Goal: Contribute content

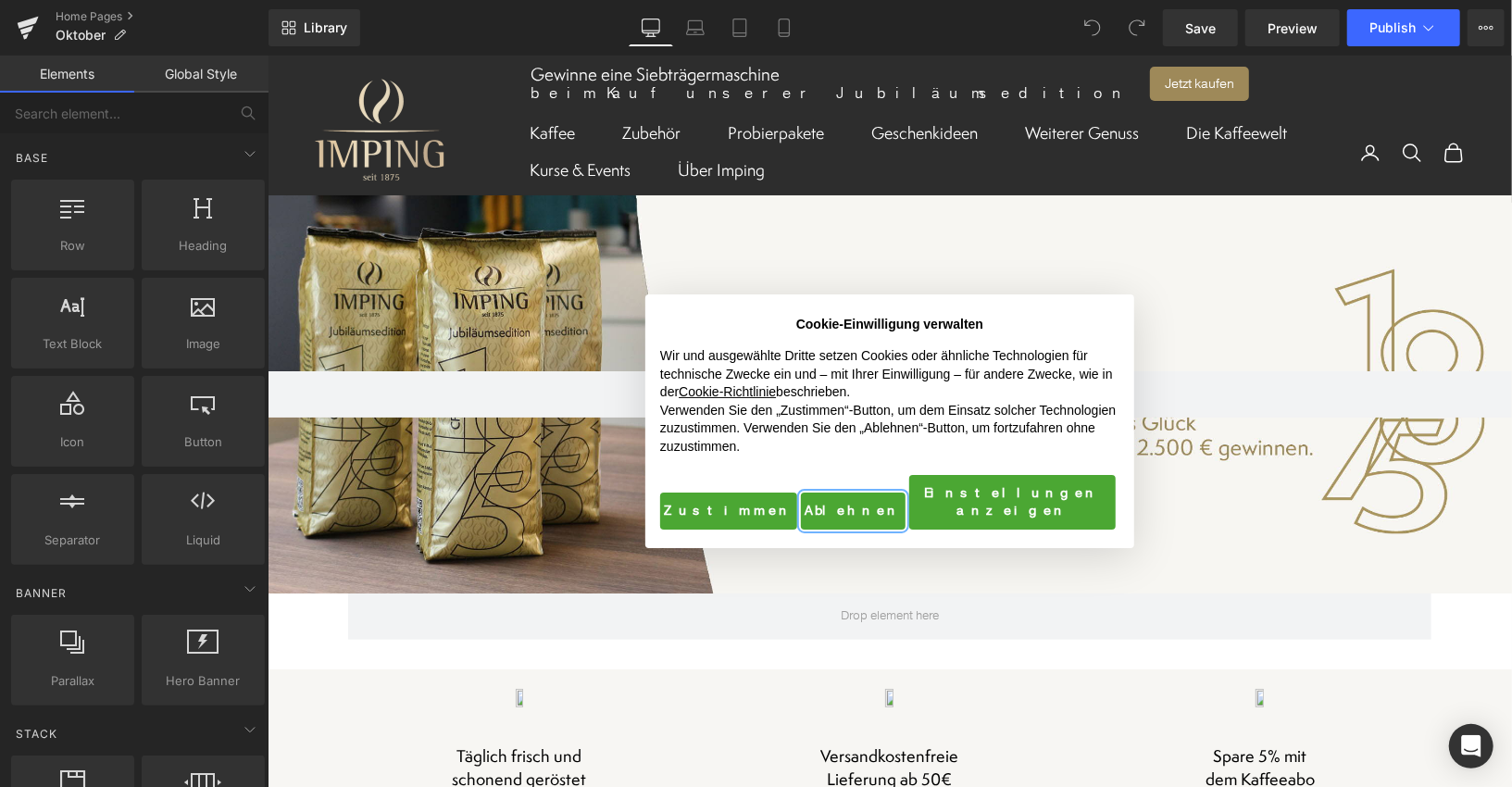
drag, startPoint x: 266, startPoint y: 54, endPoint x: 871, endPoint y: 500, distance: 751.6
click at [847, 496] on button "Ablehnen" at bounding box center [853, 510] width 105 height 37
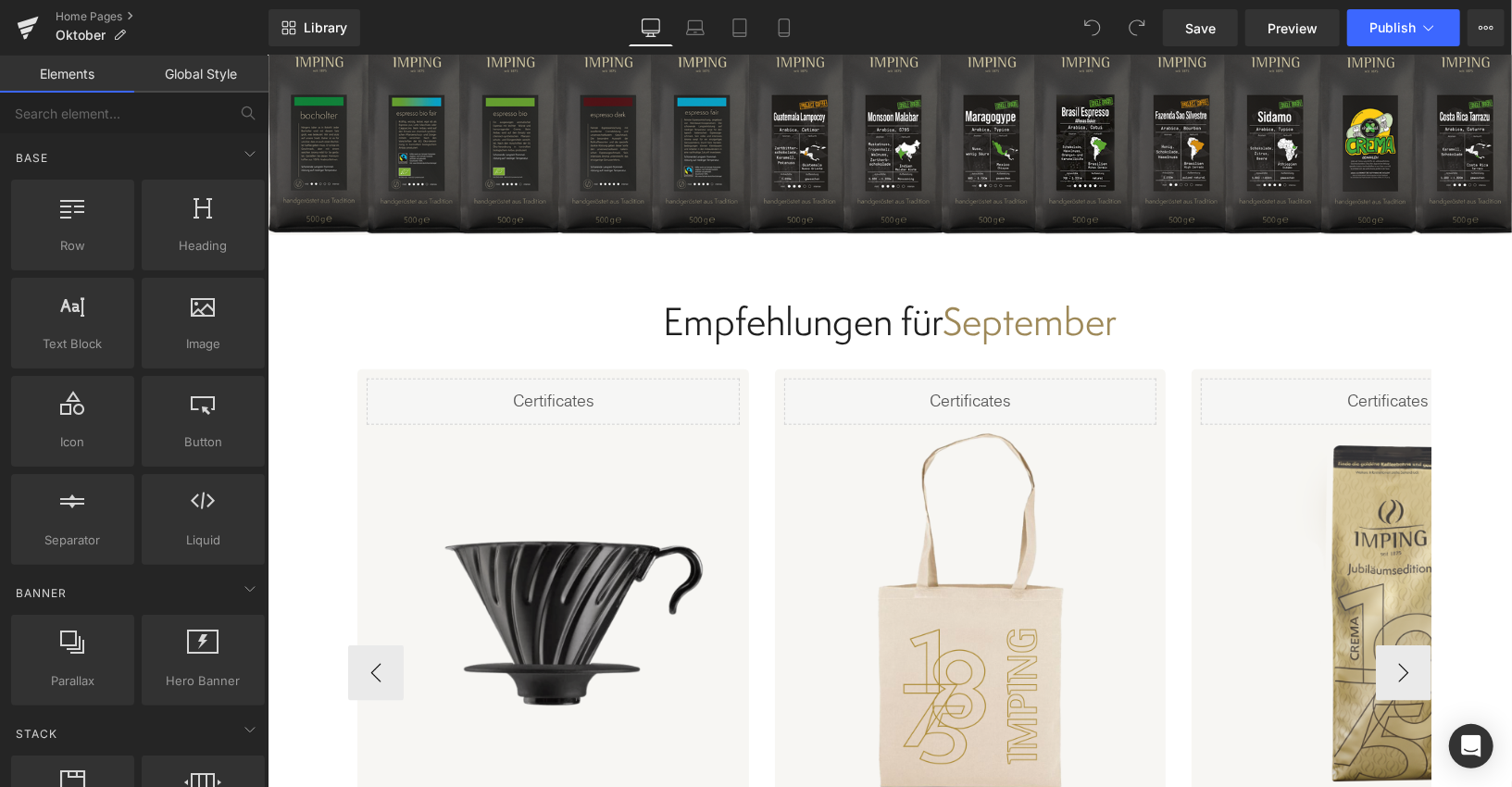
scroll to position [5560, 0]
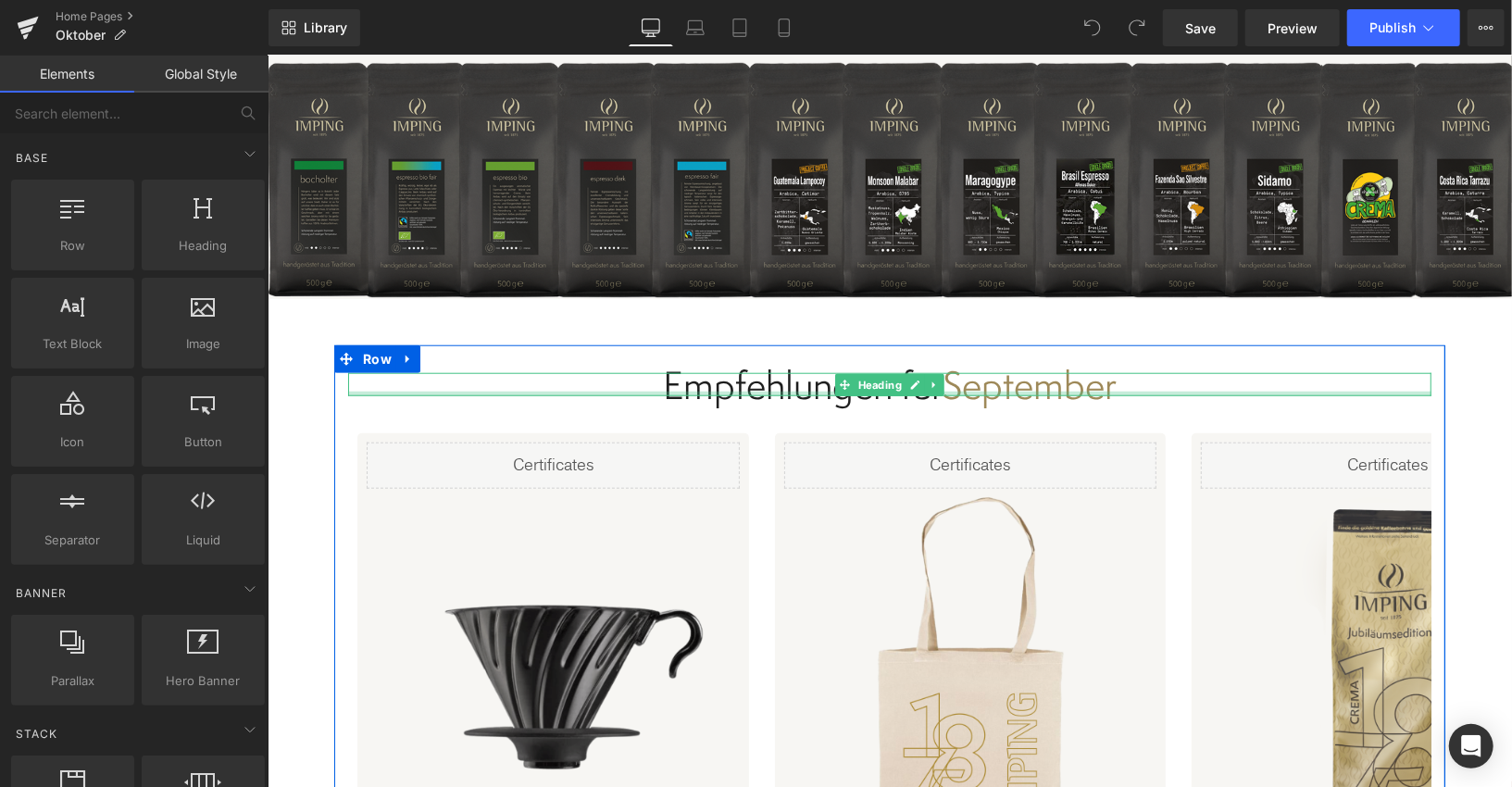
drag, startPoint x: 1011, startPoint y: 366, endPoint x: 1046, endPoint y: 352, distance: 37.7
click at [1011, 372] on div "Empfehlungen für September Heading" at bounding box center [889, 384] width 1084 height 24
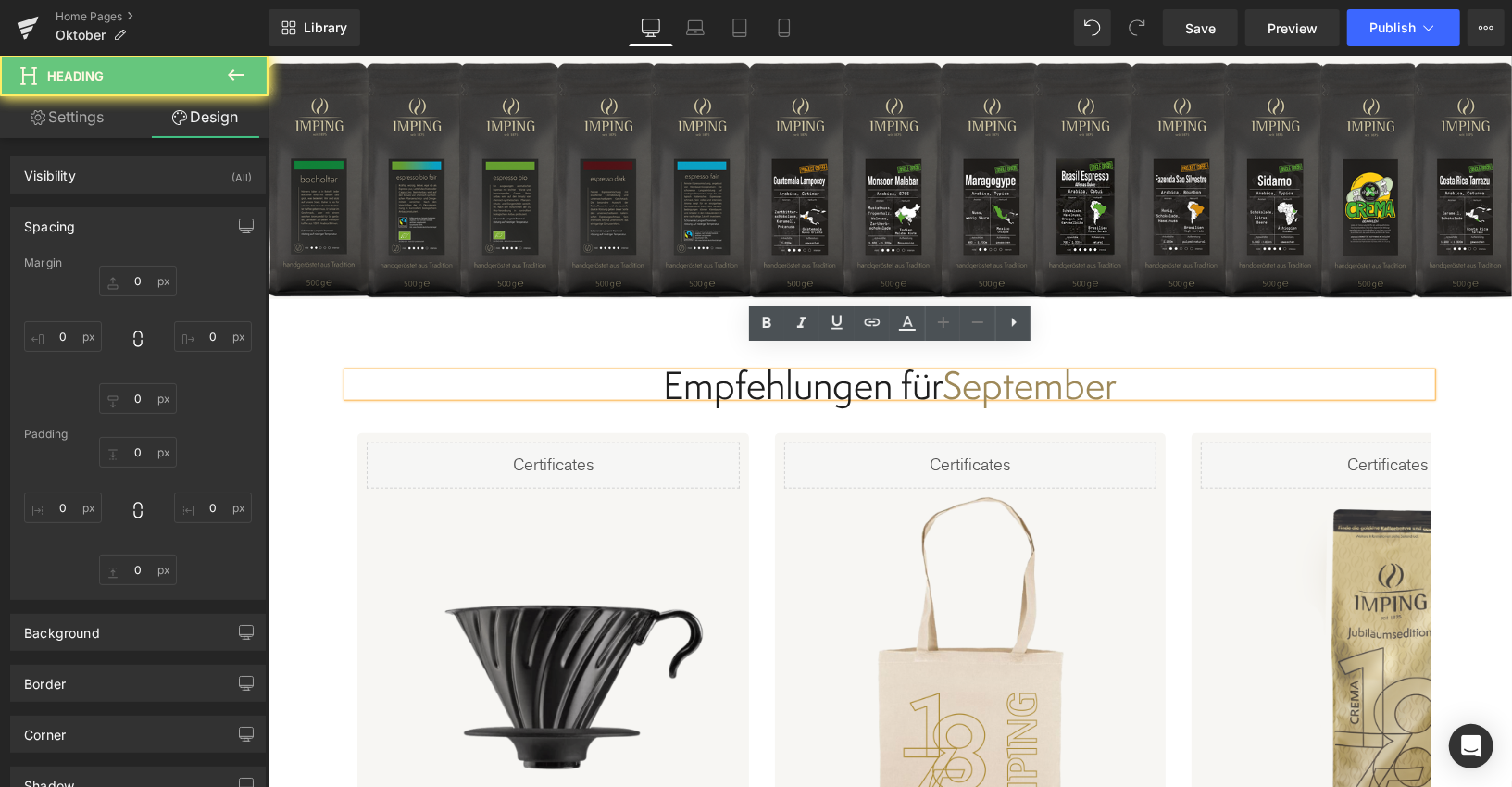
click at [1046, 372] on h2 "Empfehlungen für September" at bounding box center [889, 384] width 1084 height 24
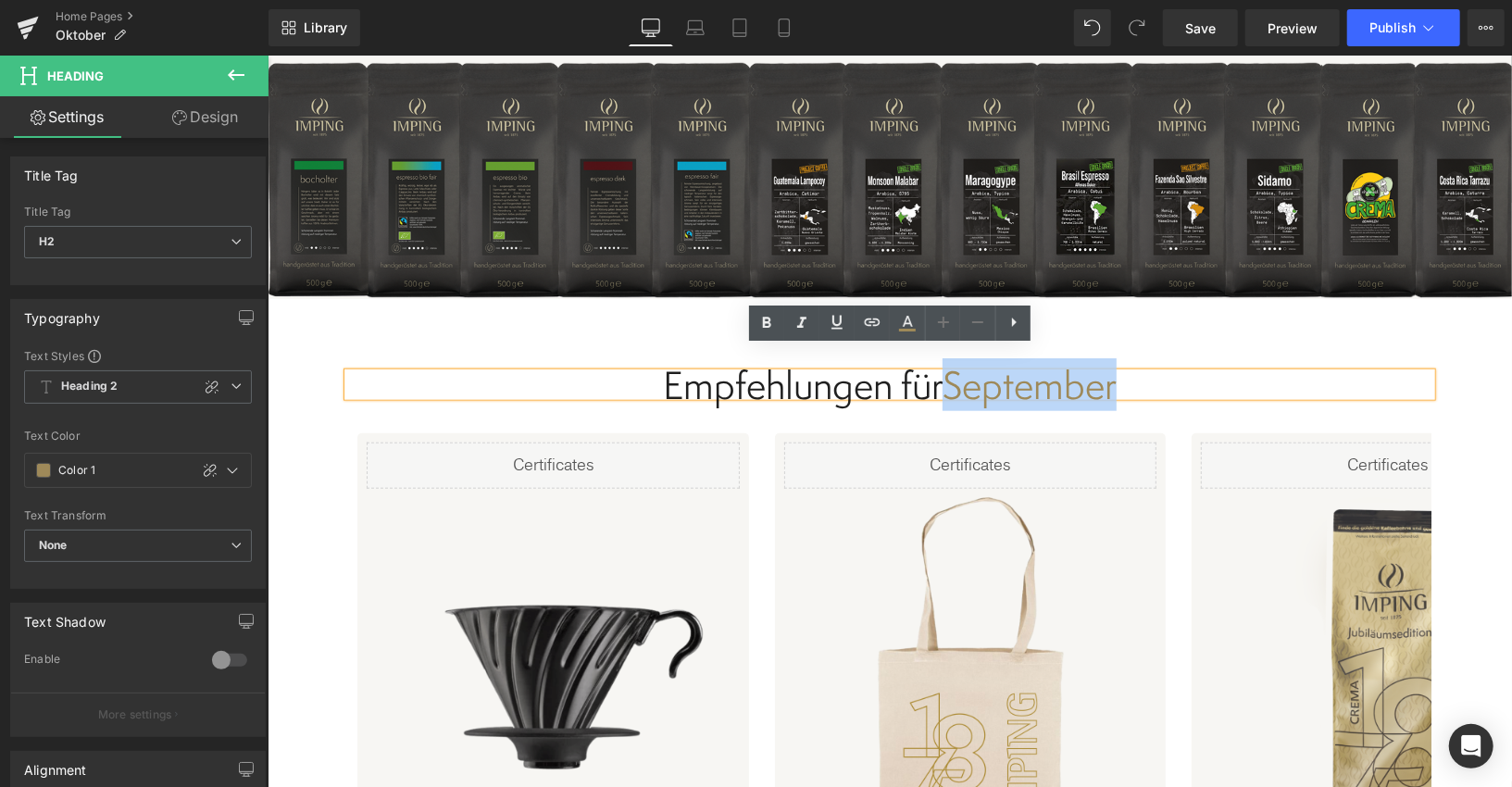
click at [1046, 372] on h2 "Empfehlungen für September" at bounding box center [889, 384] width 1084 height 24
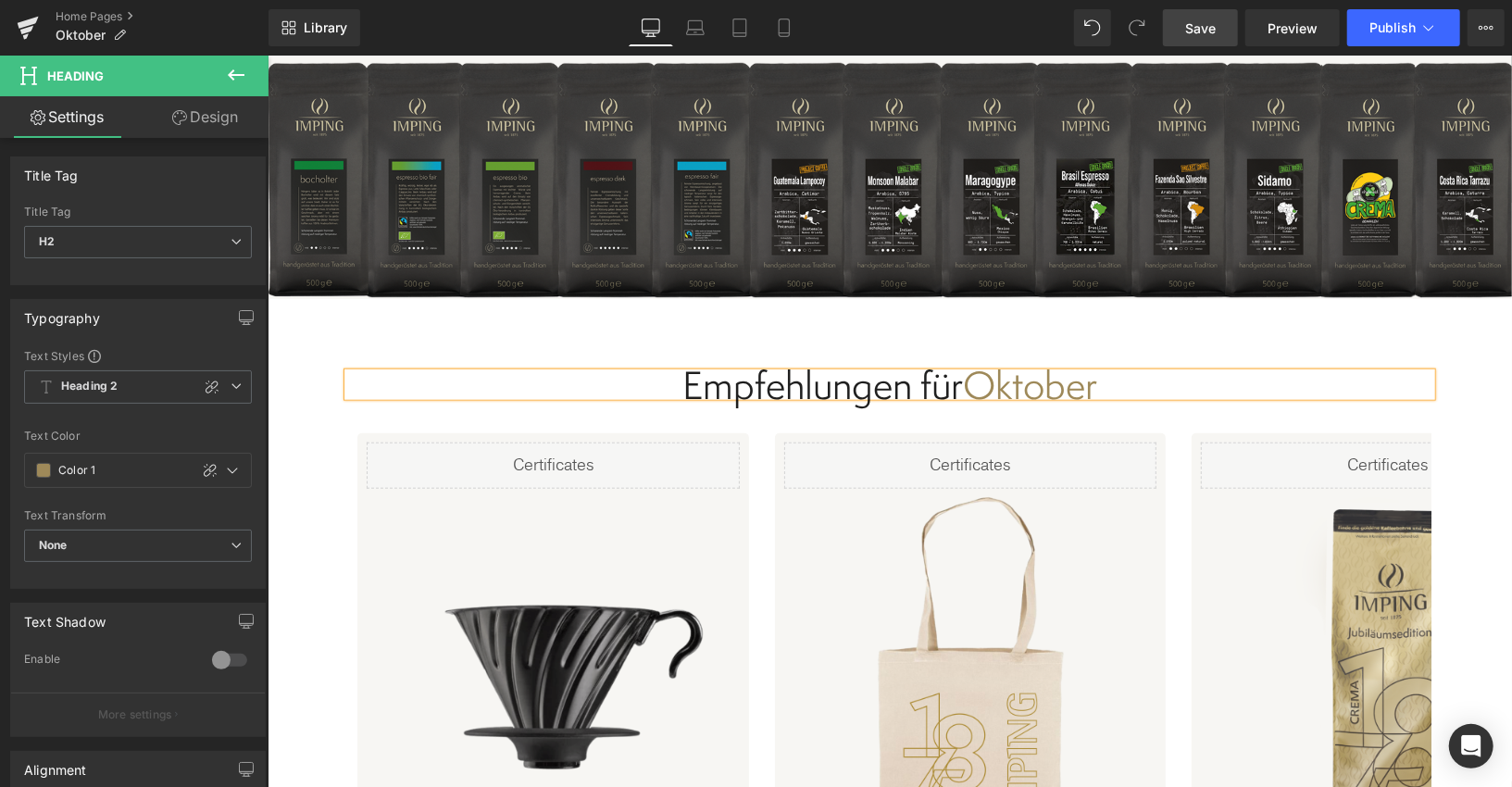
drag, startPoint x: 1202, startPoint y: 19, endPoint x: 680, endPoint y: 296, distance: 590.9
click at [1202, 19] on span "Save" at bounding box center [1201, 28] width 30 height 19
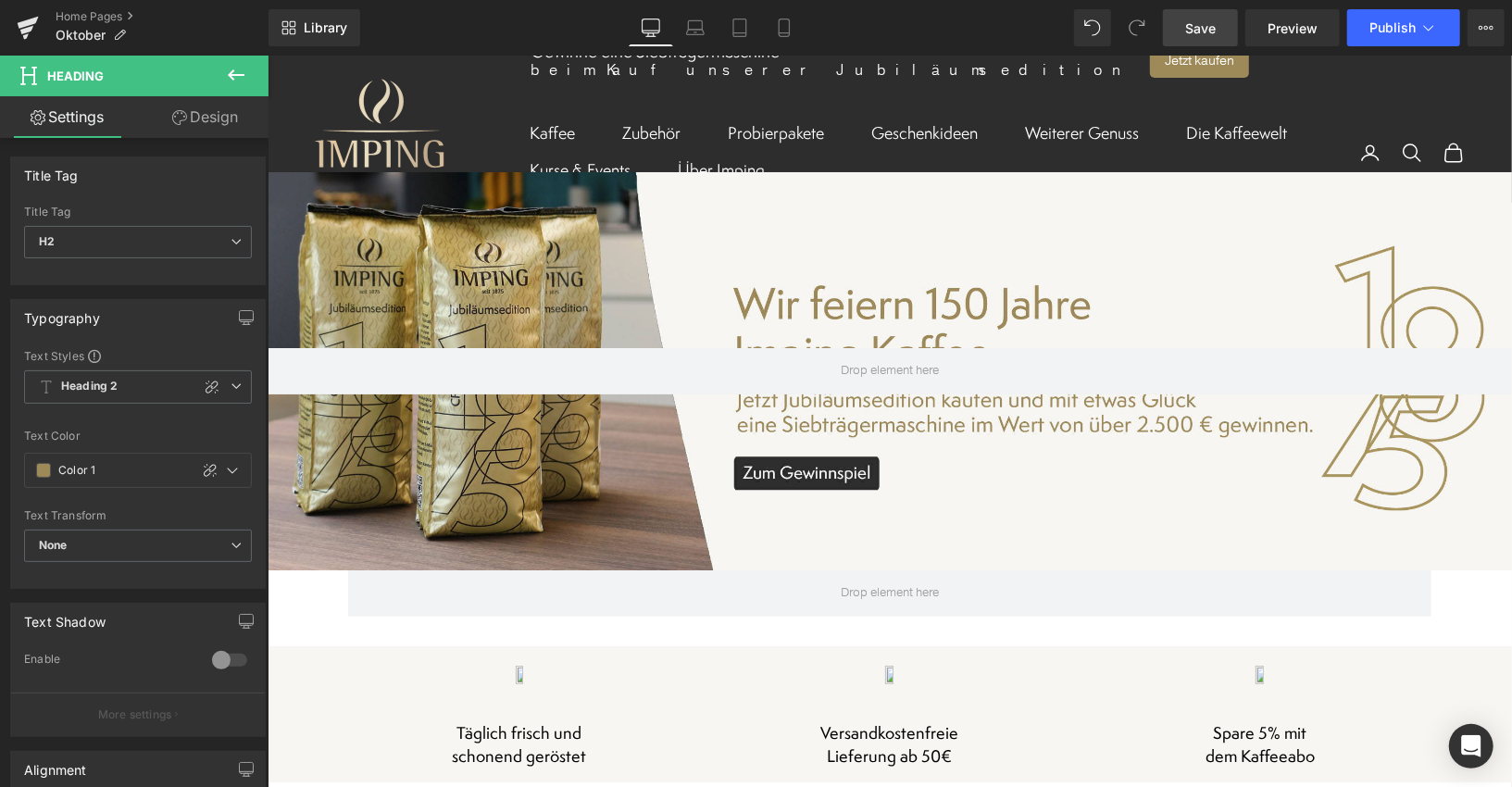
scroll to position [0, 0]
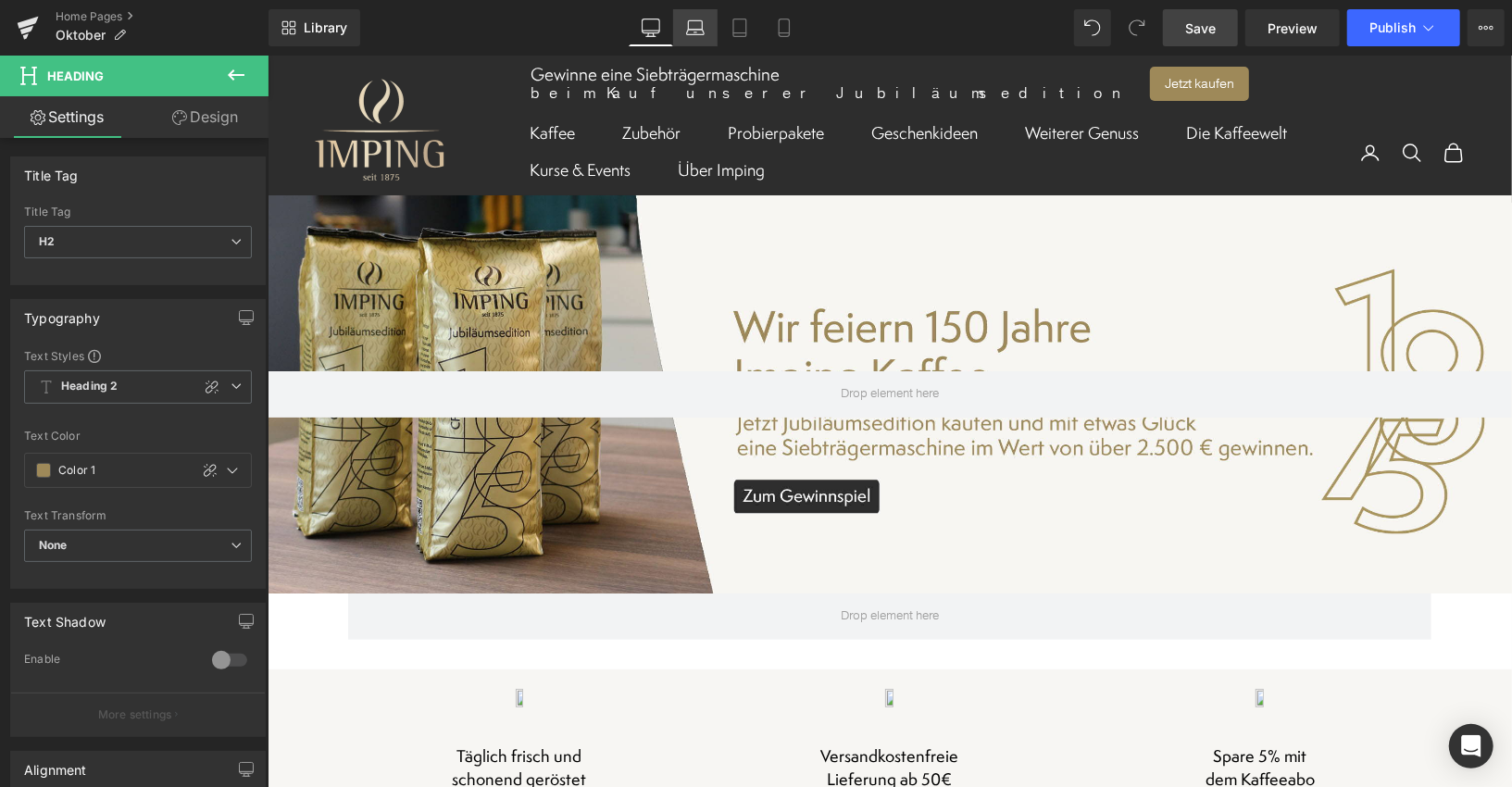
click at [702, 34] on icon at bounding box center [695, 32] width 17 height 6
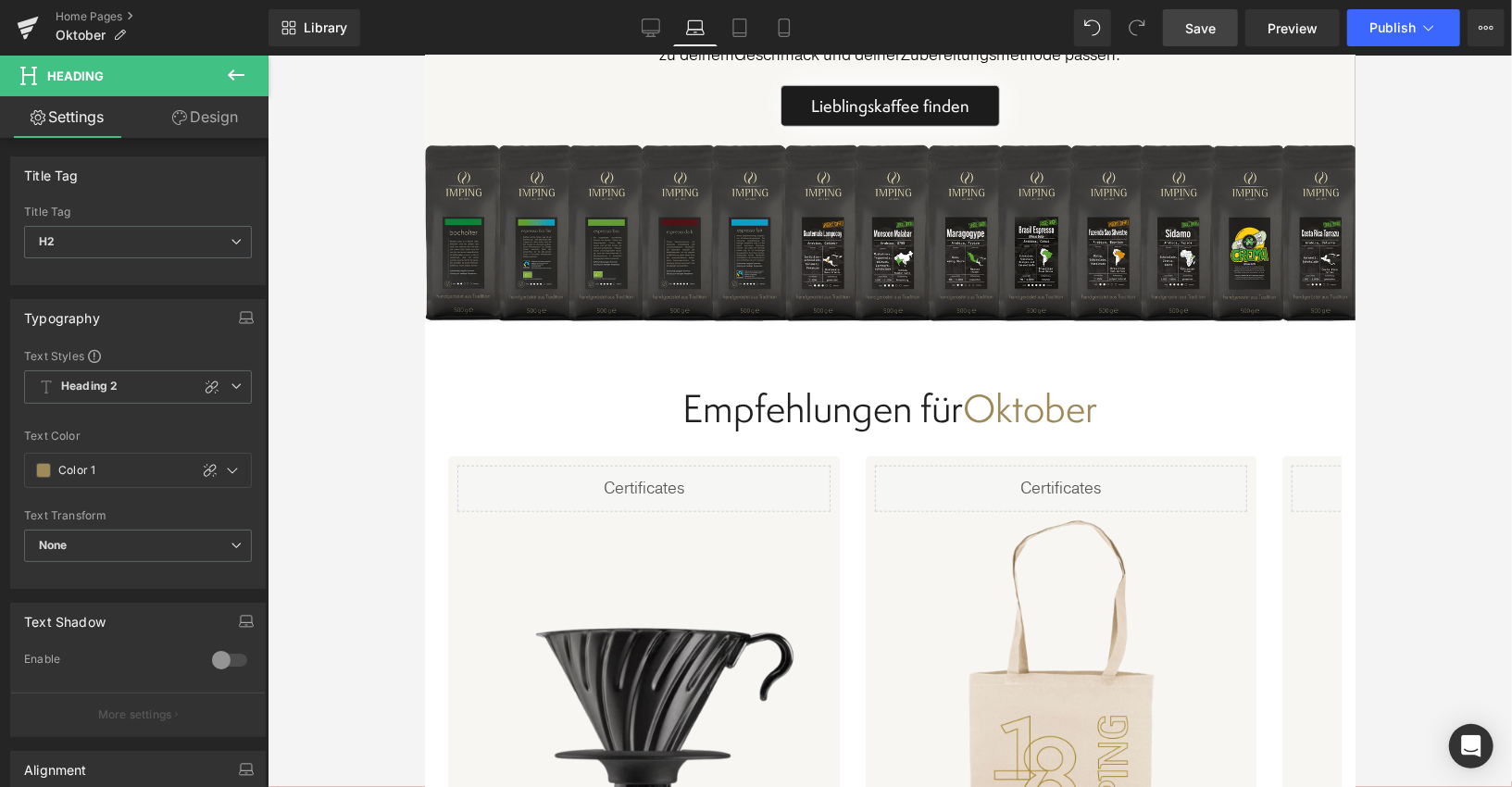
scroll to position [5579, 0]
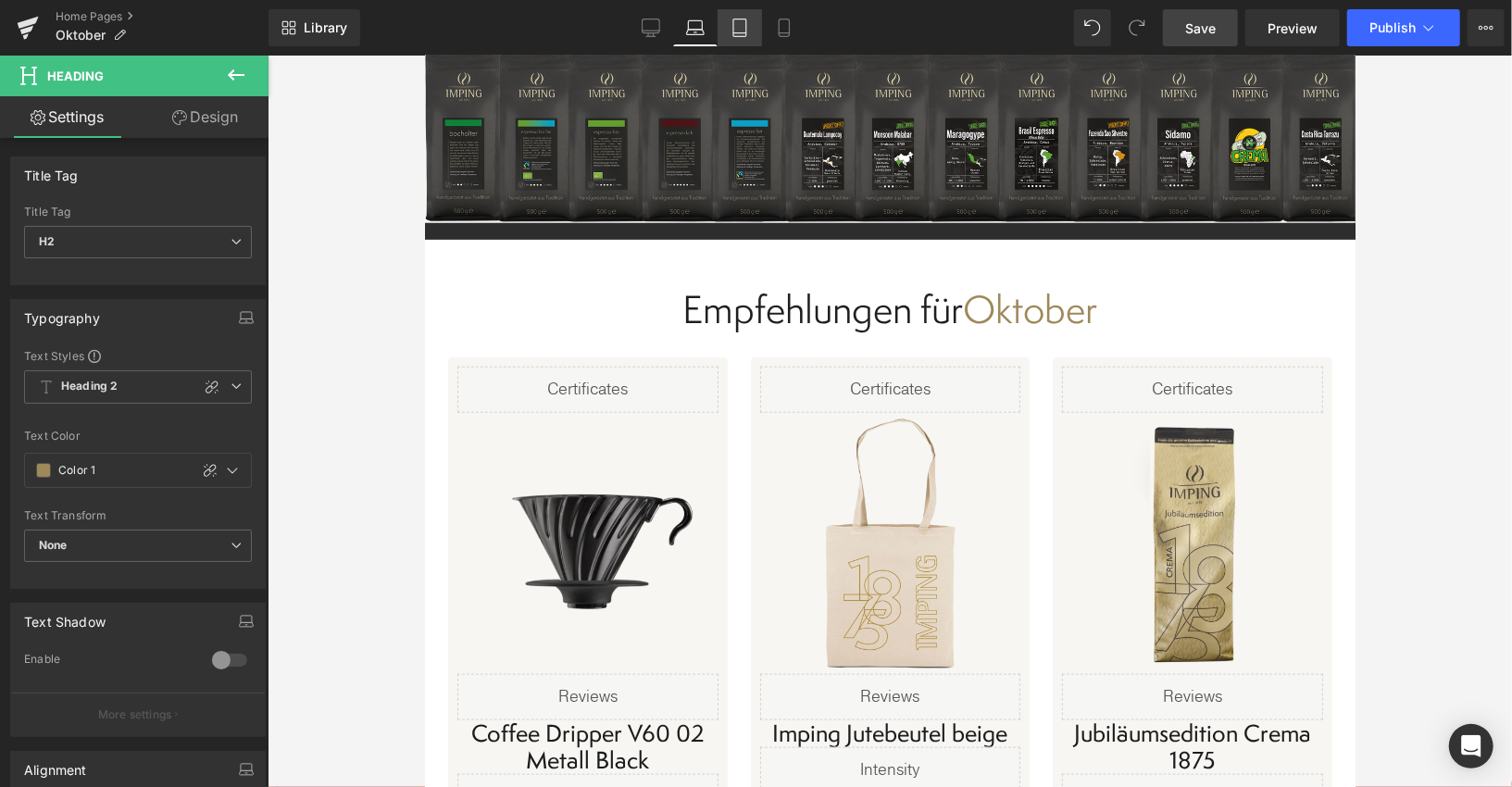
click at [735, 30] on icon at bounding box center [739, 27] width 18 height 18
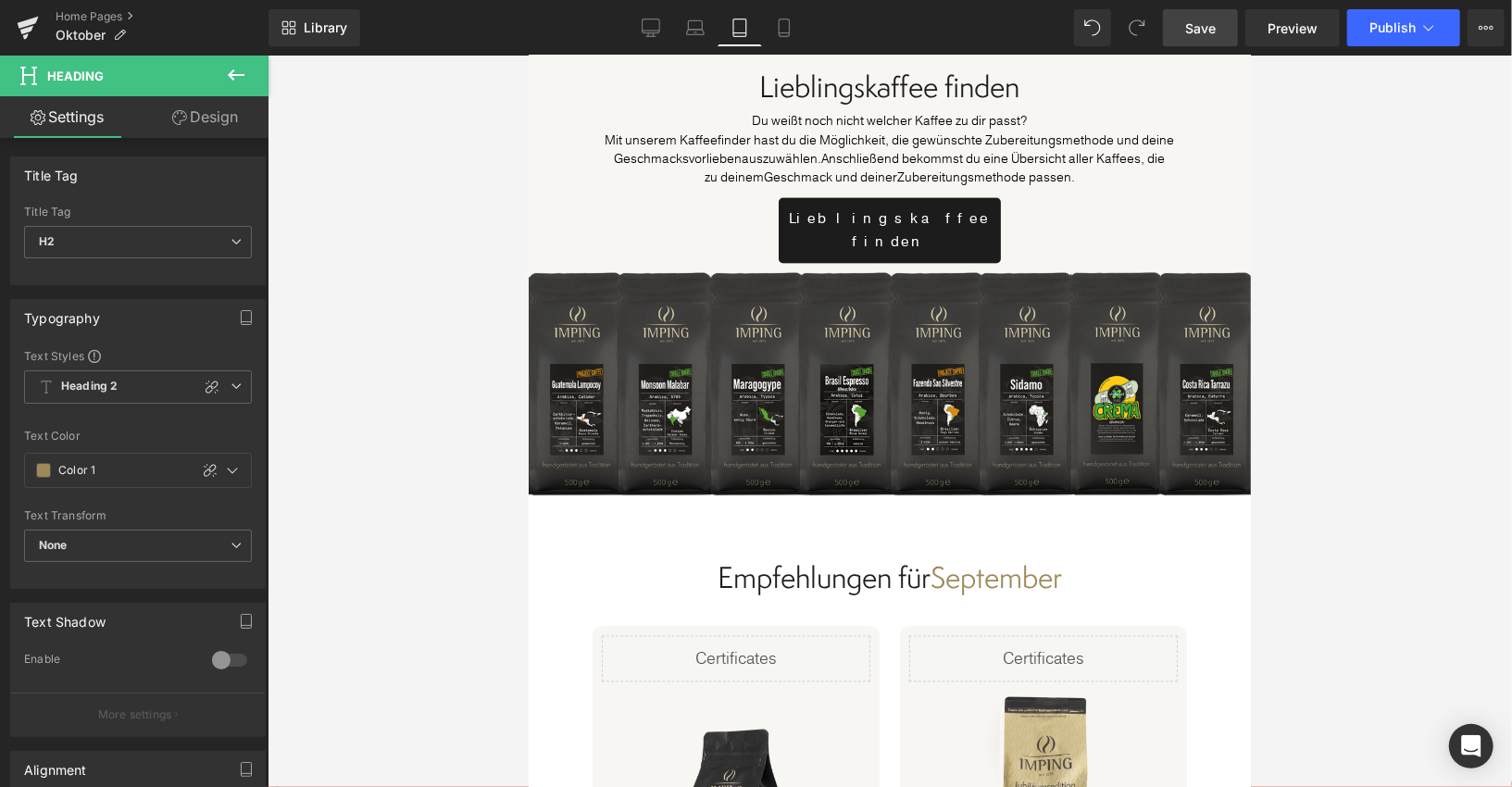
scroll to position [7002, 0]
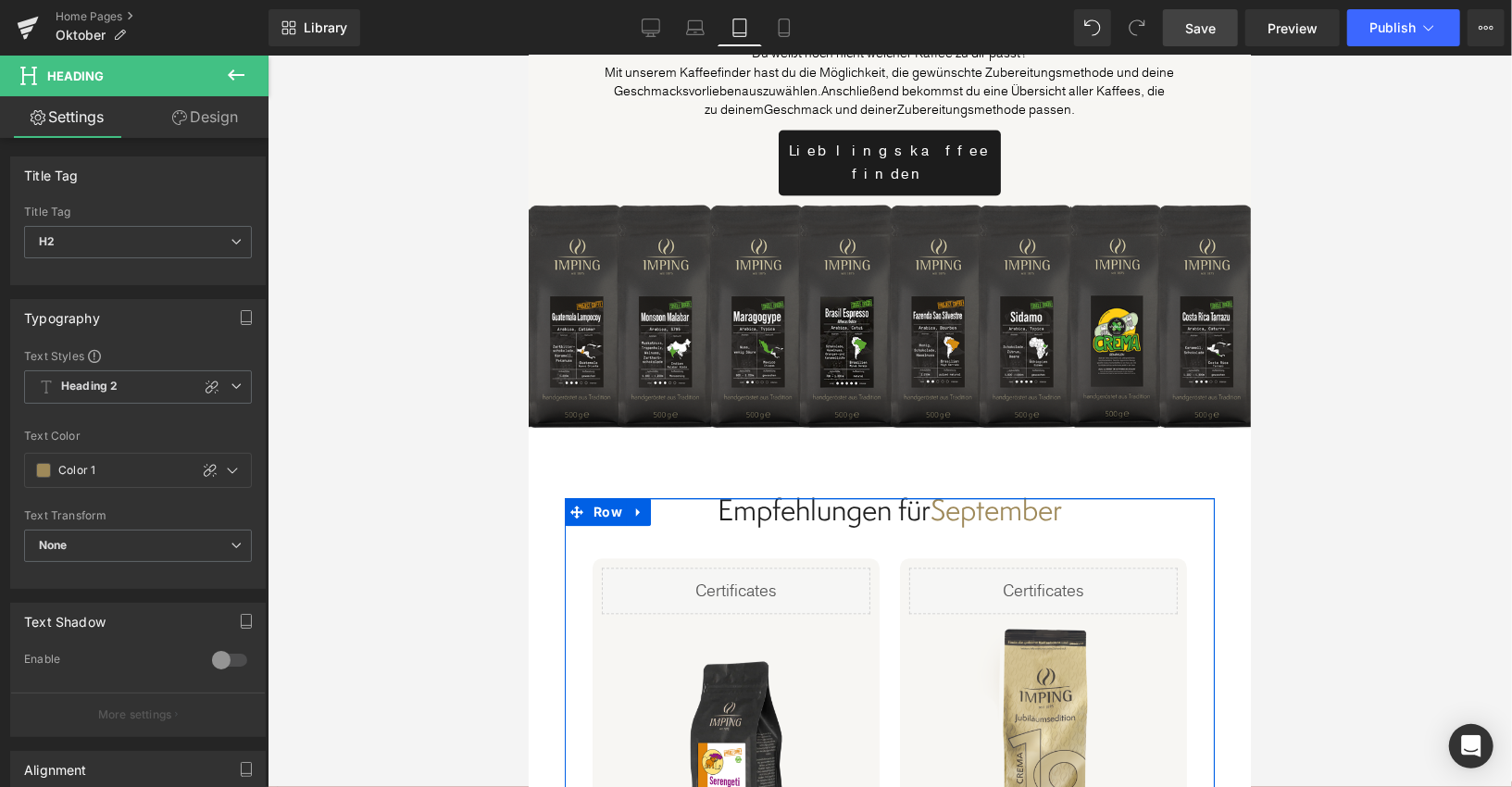
click at [1010, 498] on h2 "Empfehlungen für September" at bounding box center [889, 509] width 613 height 24
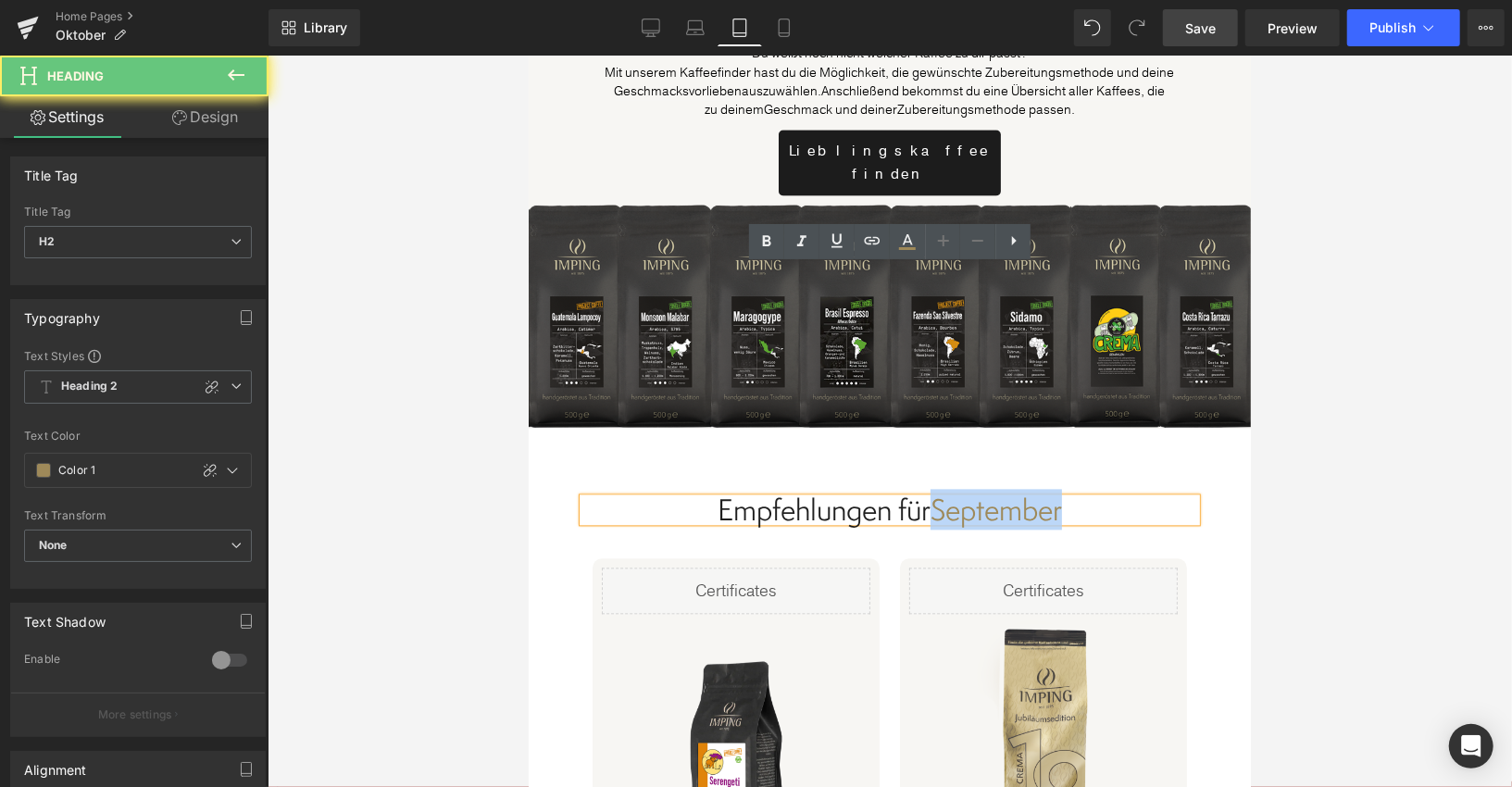
click at [1010, 498] on h2 "Empfehlungen für September" at bounding box center [889, 509] width 613 height 24
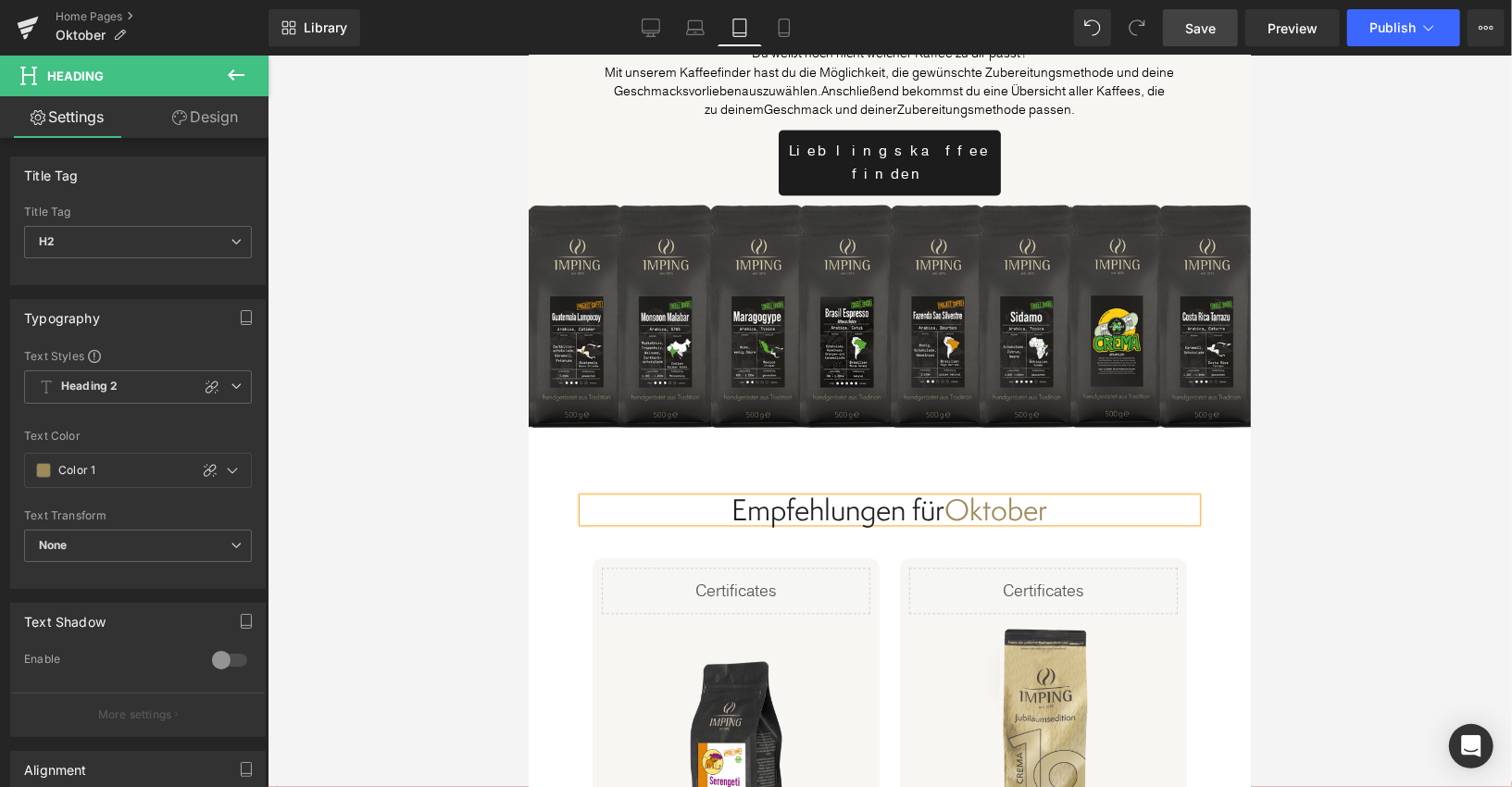
click at [1212, 590] on div "Empfehlungen für Oktober Heading Liquid Sale Off (P) Image Liquid [GEOGRAPHIC_D…" at bounding box center [889, 793] width 650 height 590
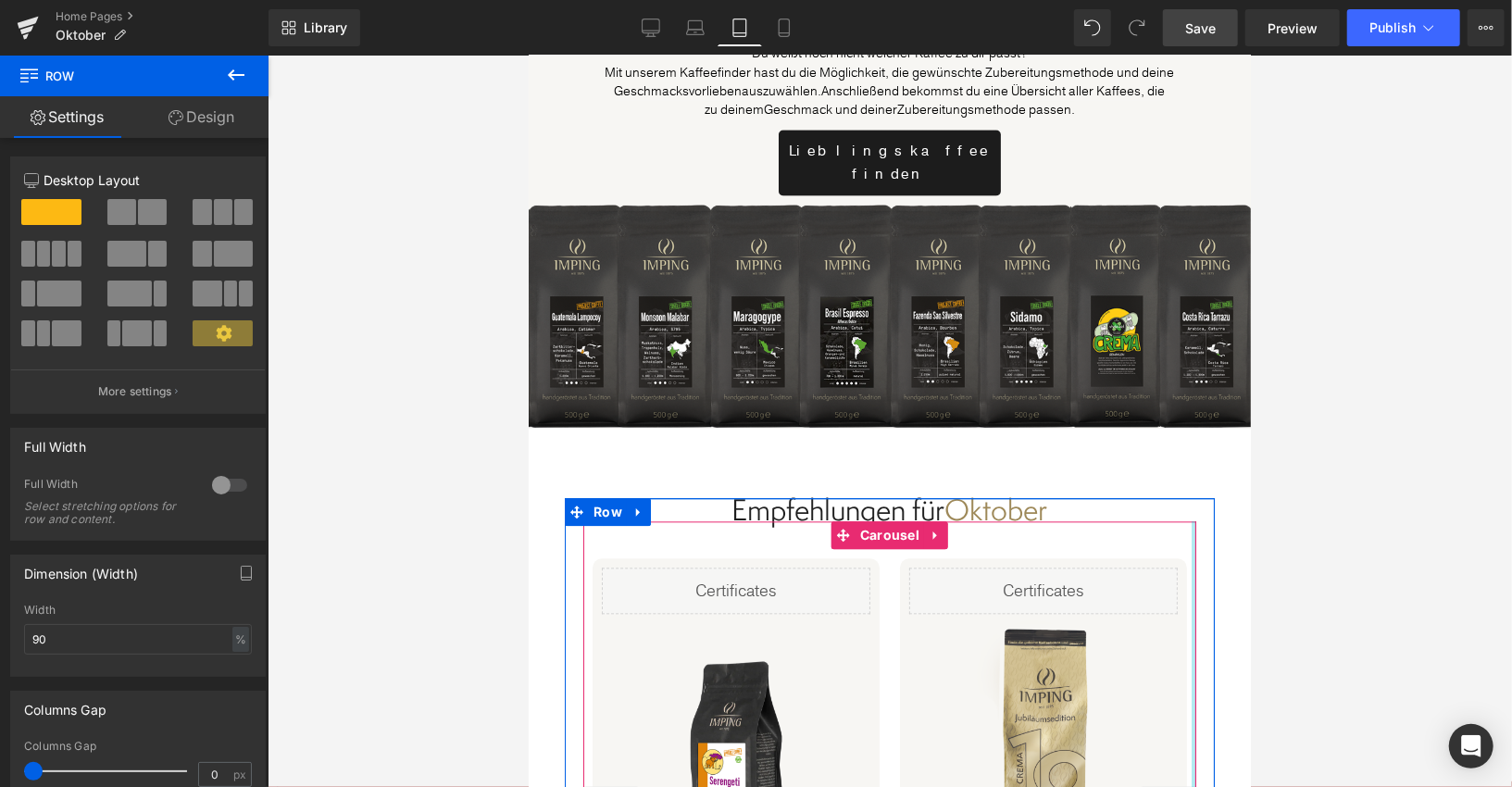
click at [1191, 582] on div at bounding box center [1192, 798] width 5 height 557
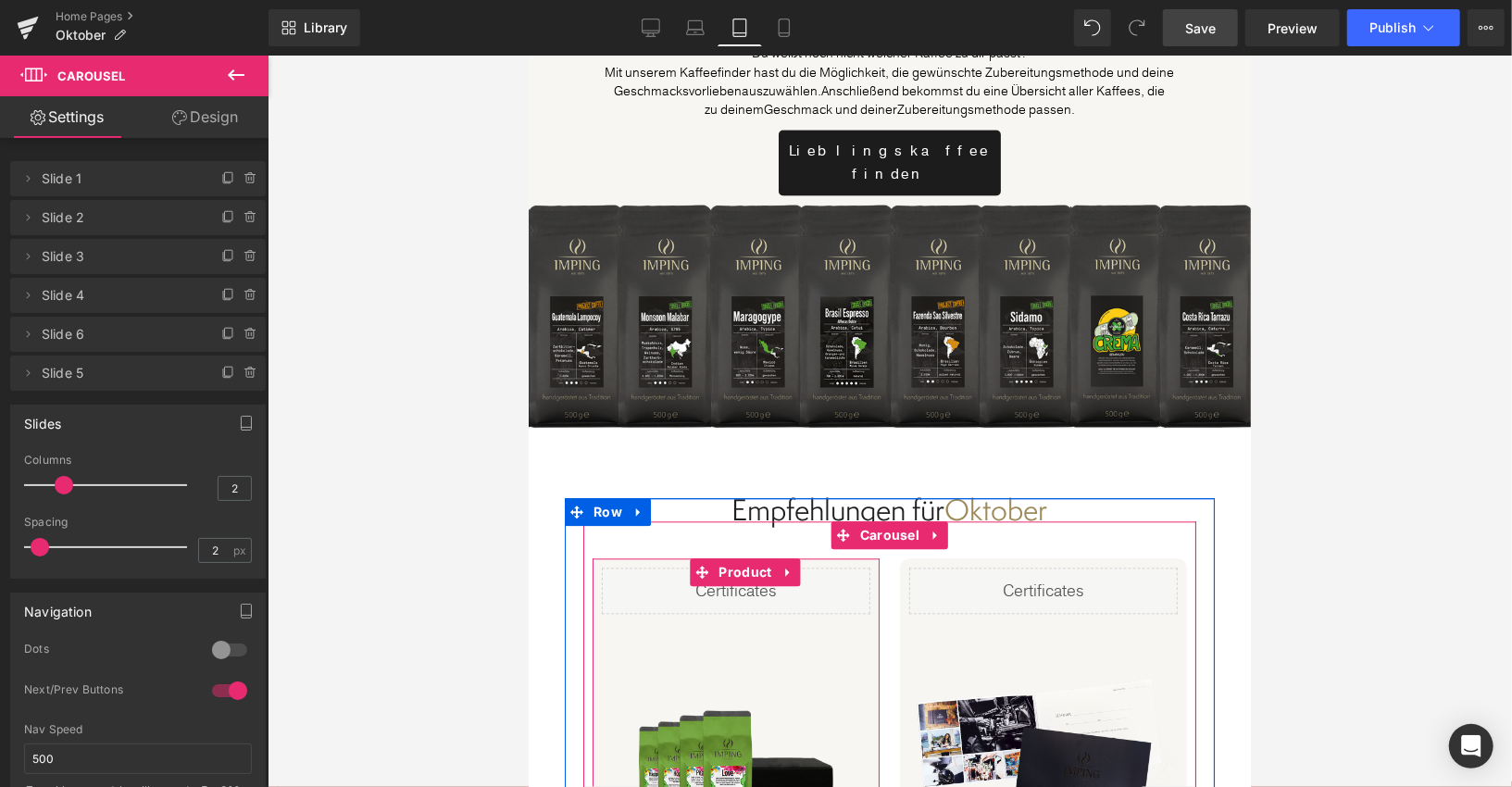
click at [735, 558] on span "Product" at bounding box center [743, 571] width 62 height 28
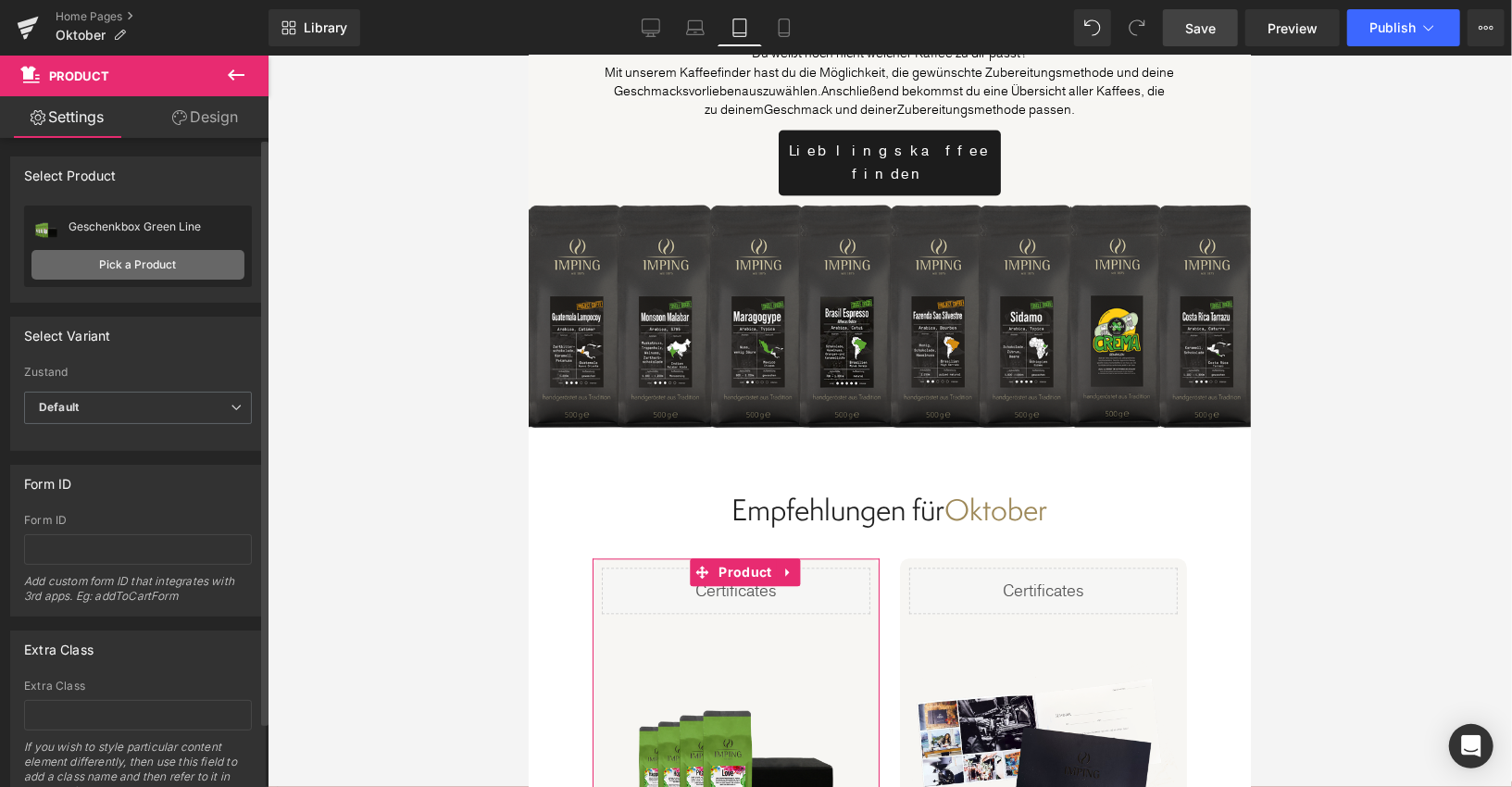
click at [114, 259] on link "Pick a Product" at bounding box center [138, 265] width 213 height 30
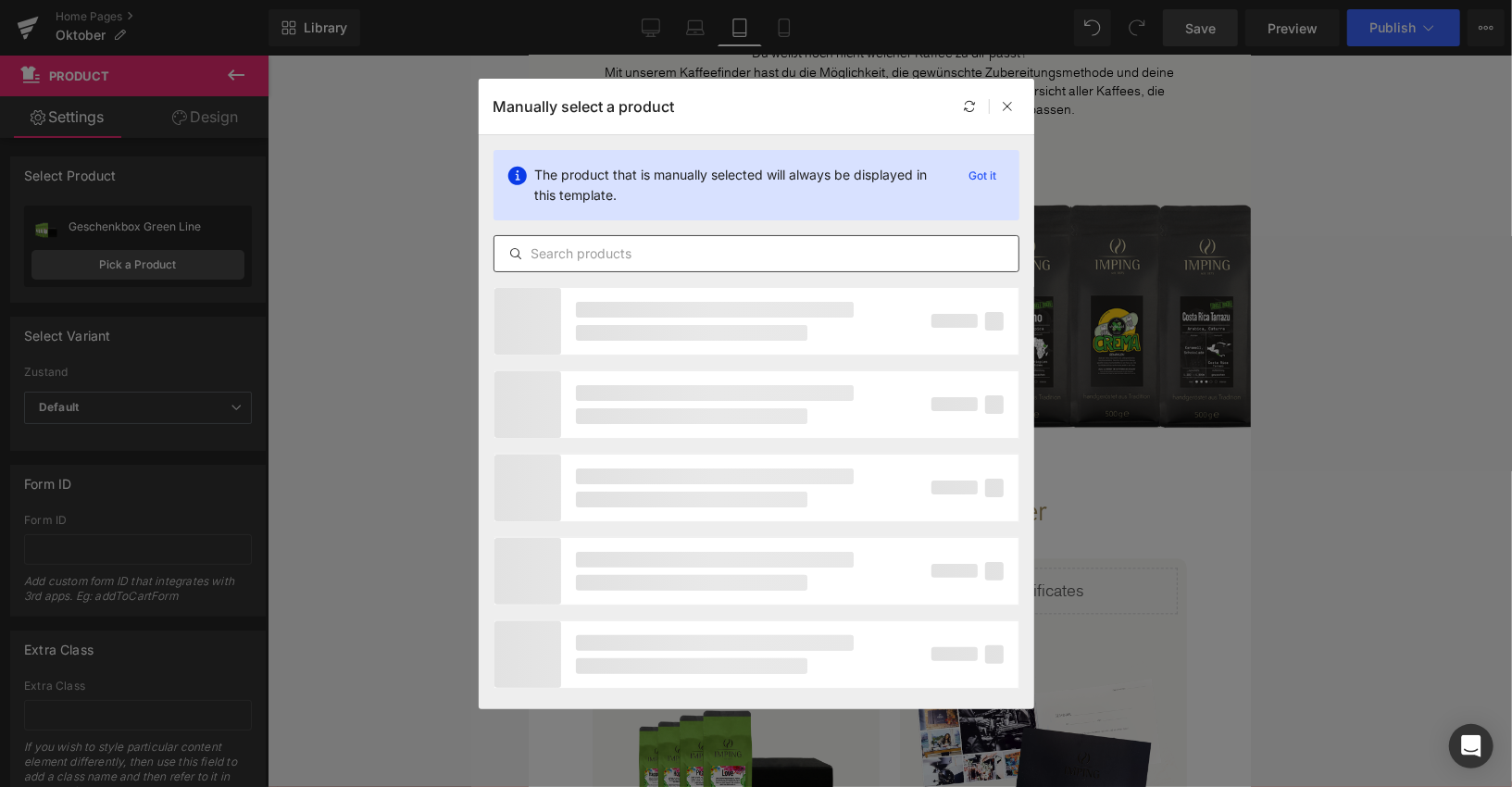
click at [576, 249] on input "text" at bounding box center [756, 253] width 524 height 22
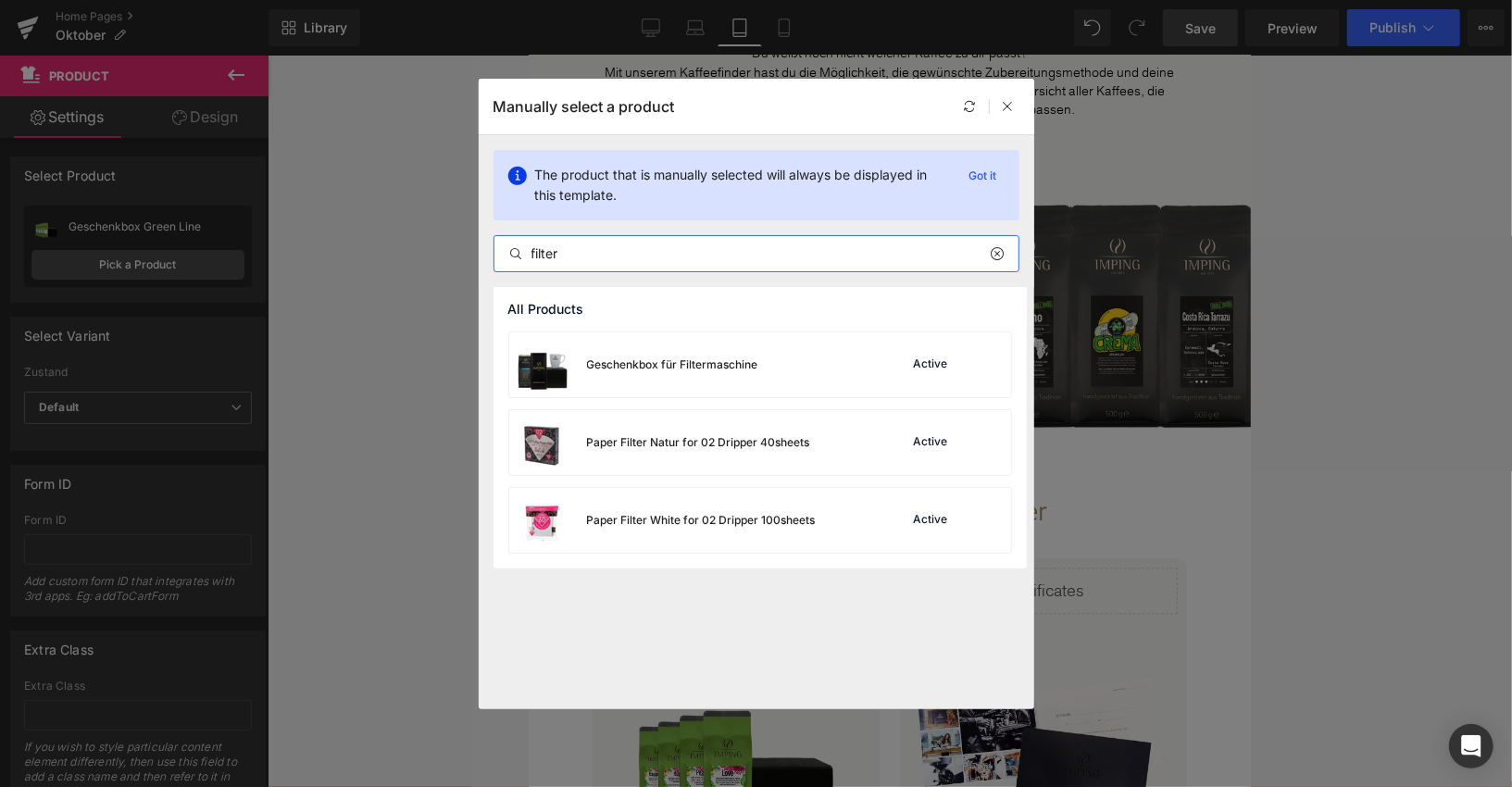
click at [569, 250] on input "filter" at bounding box center [756, 253] width 524 height 22
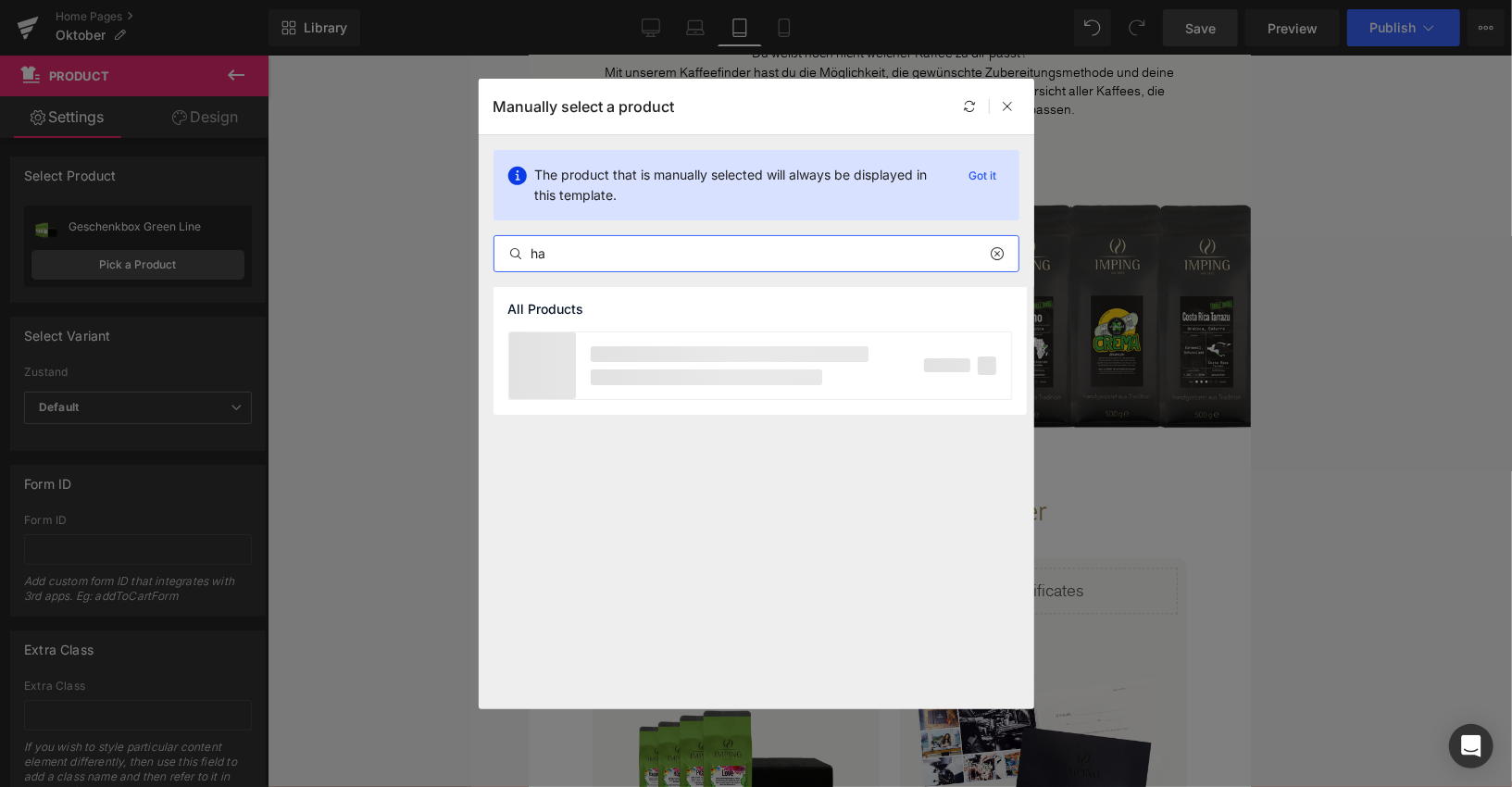
type input "h"
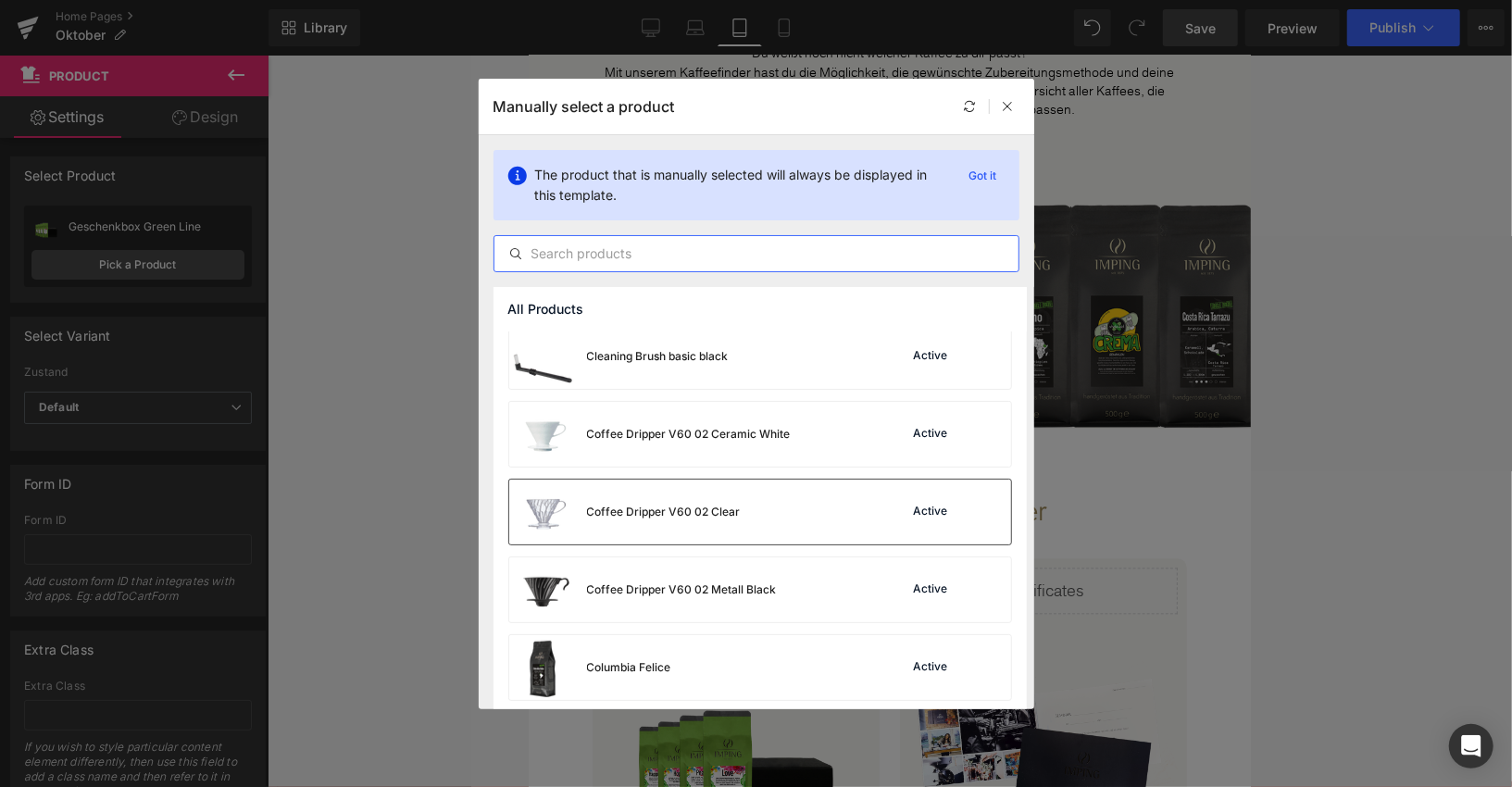
scroll to position [1964, 0]
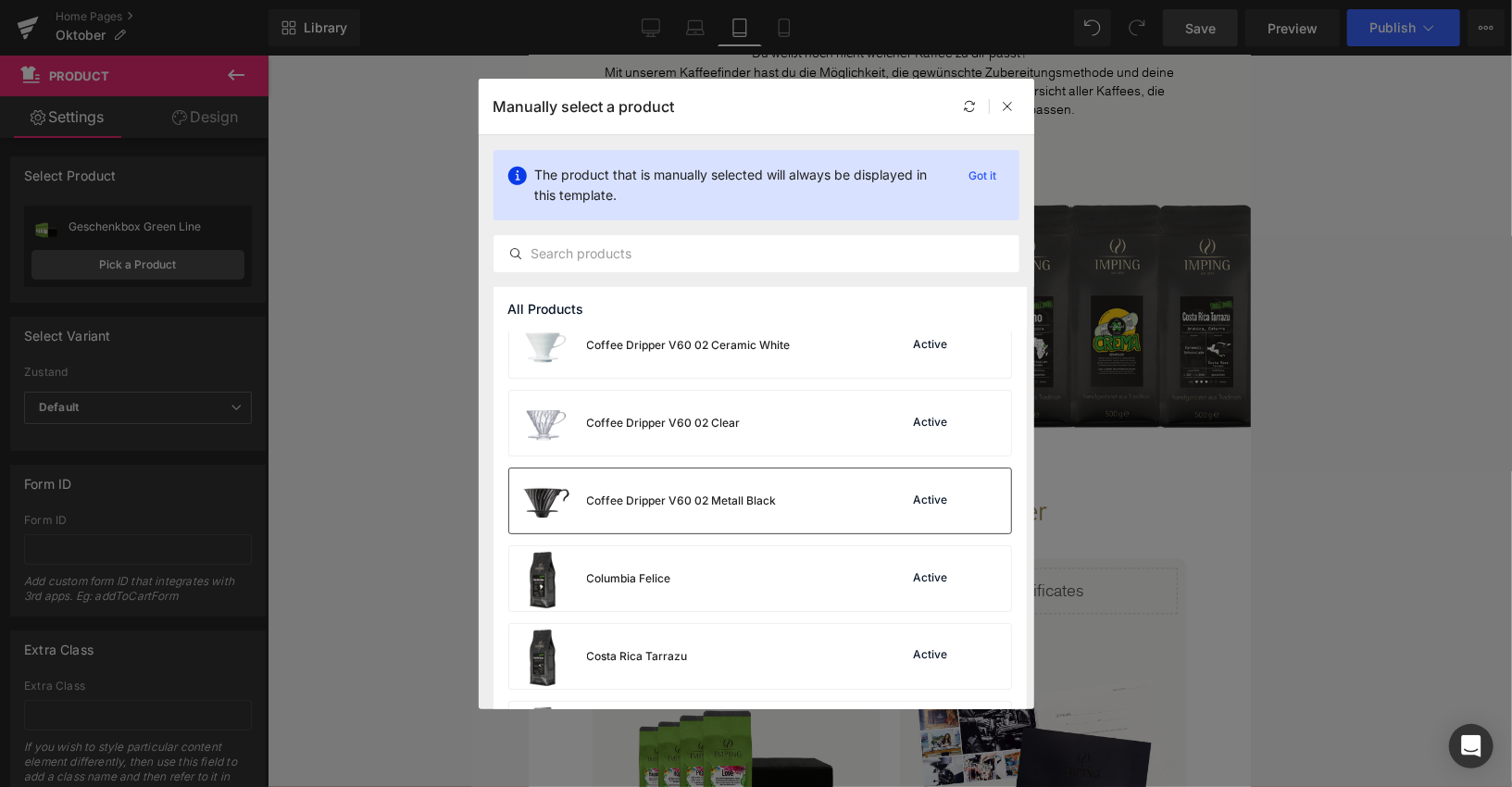
click at [833, 507] on div "Coffee Dripper V60 02 Metall Black Active" at bounding box center [759, 501] width 501 height 65
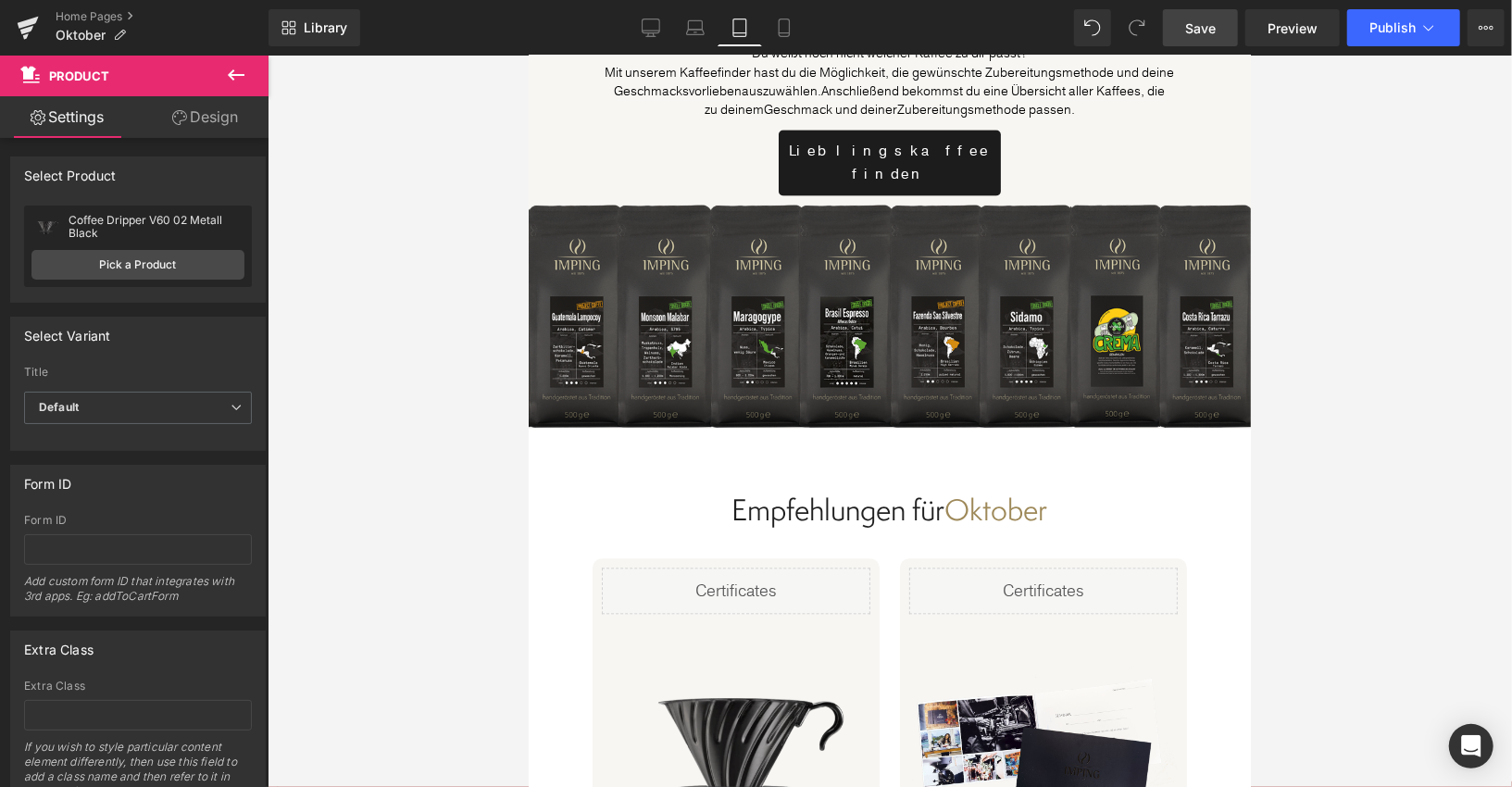
click at [1215, 29] on span "Save" at bounding box center [1201, 28] width 30 height 19
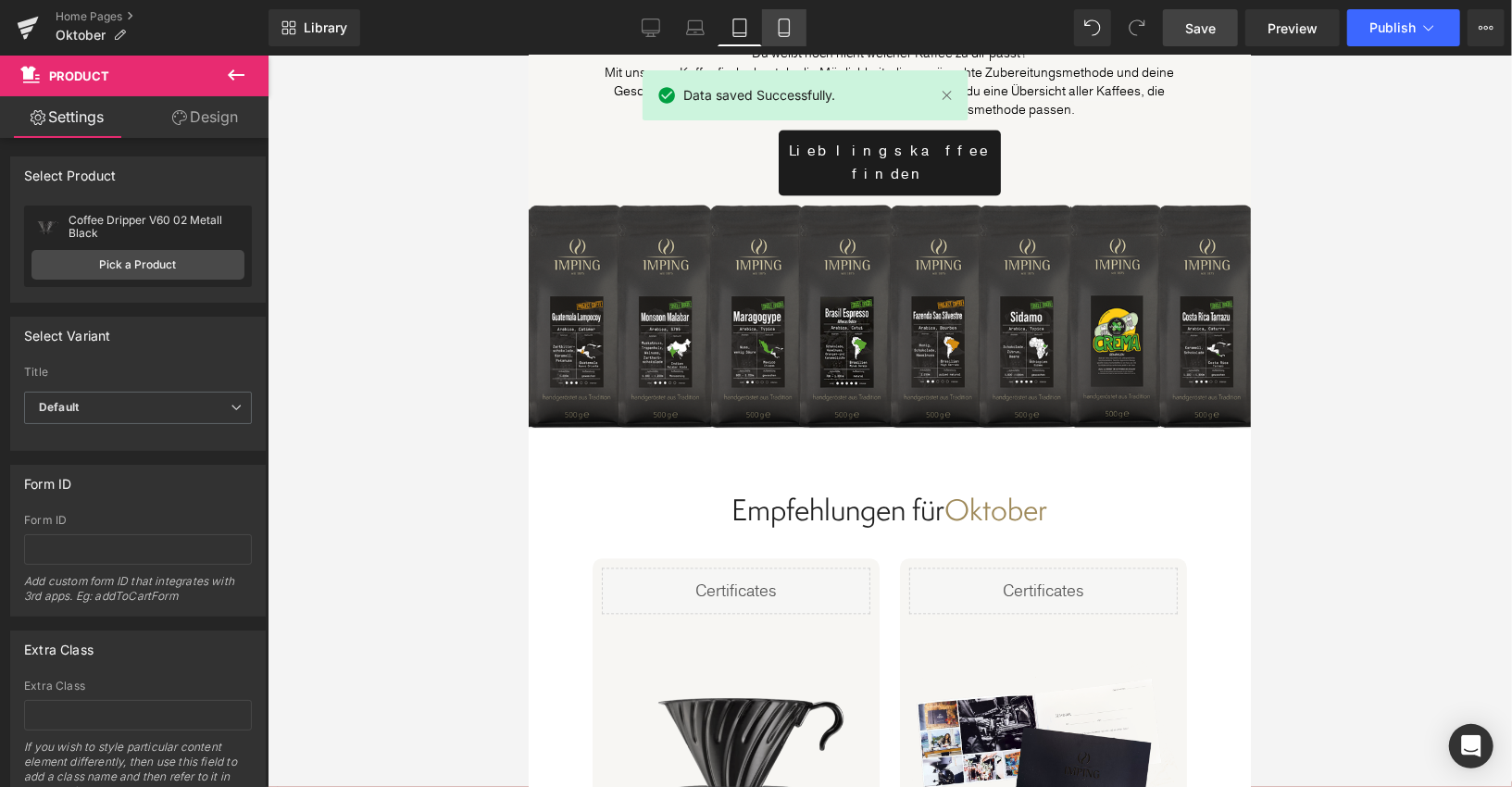
click at [776, 30] on icon at bounding box center [784, 27] width 18 height 18
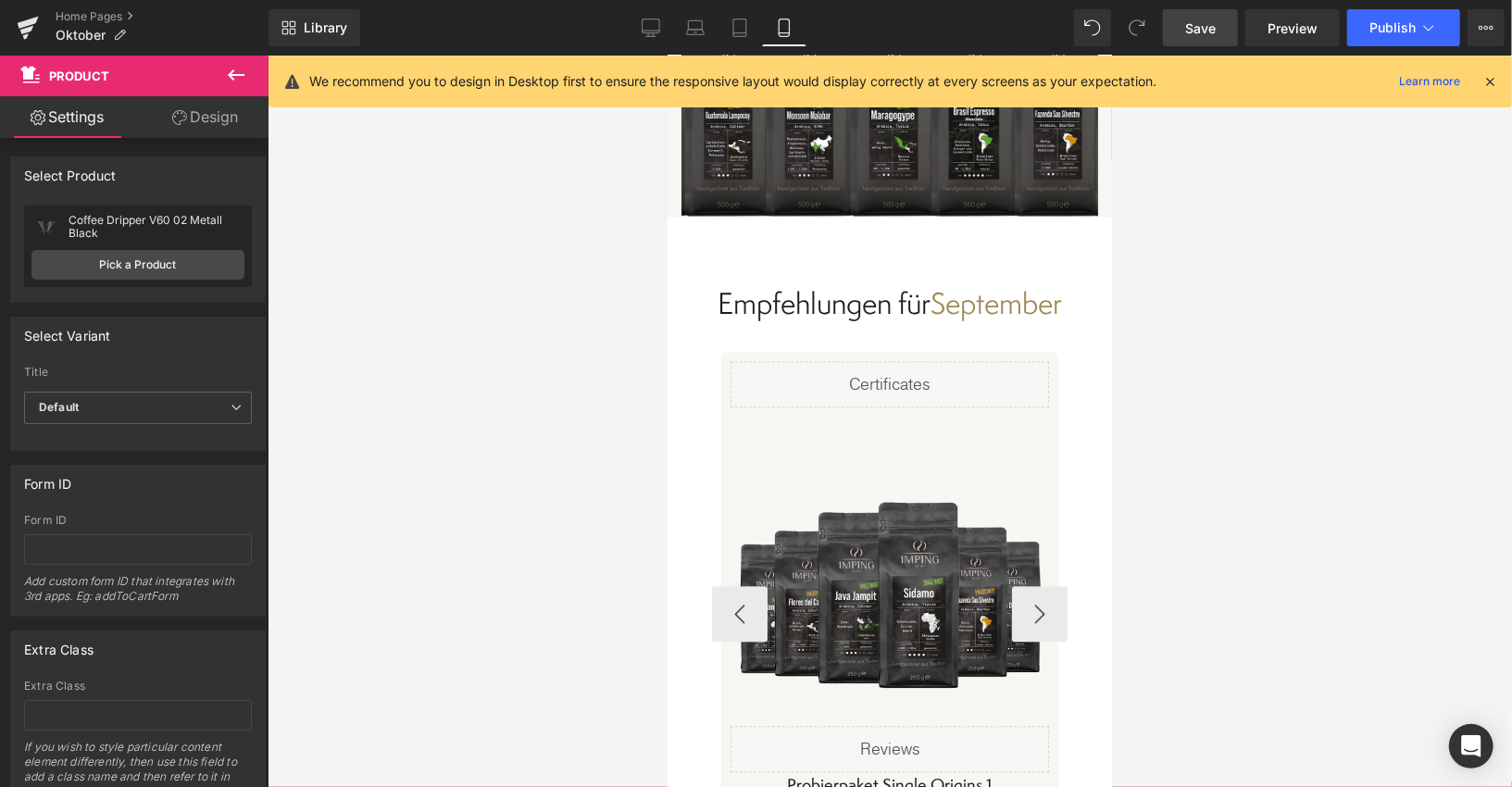
scroll to position [7038, 0]
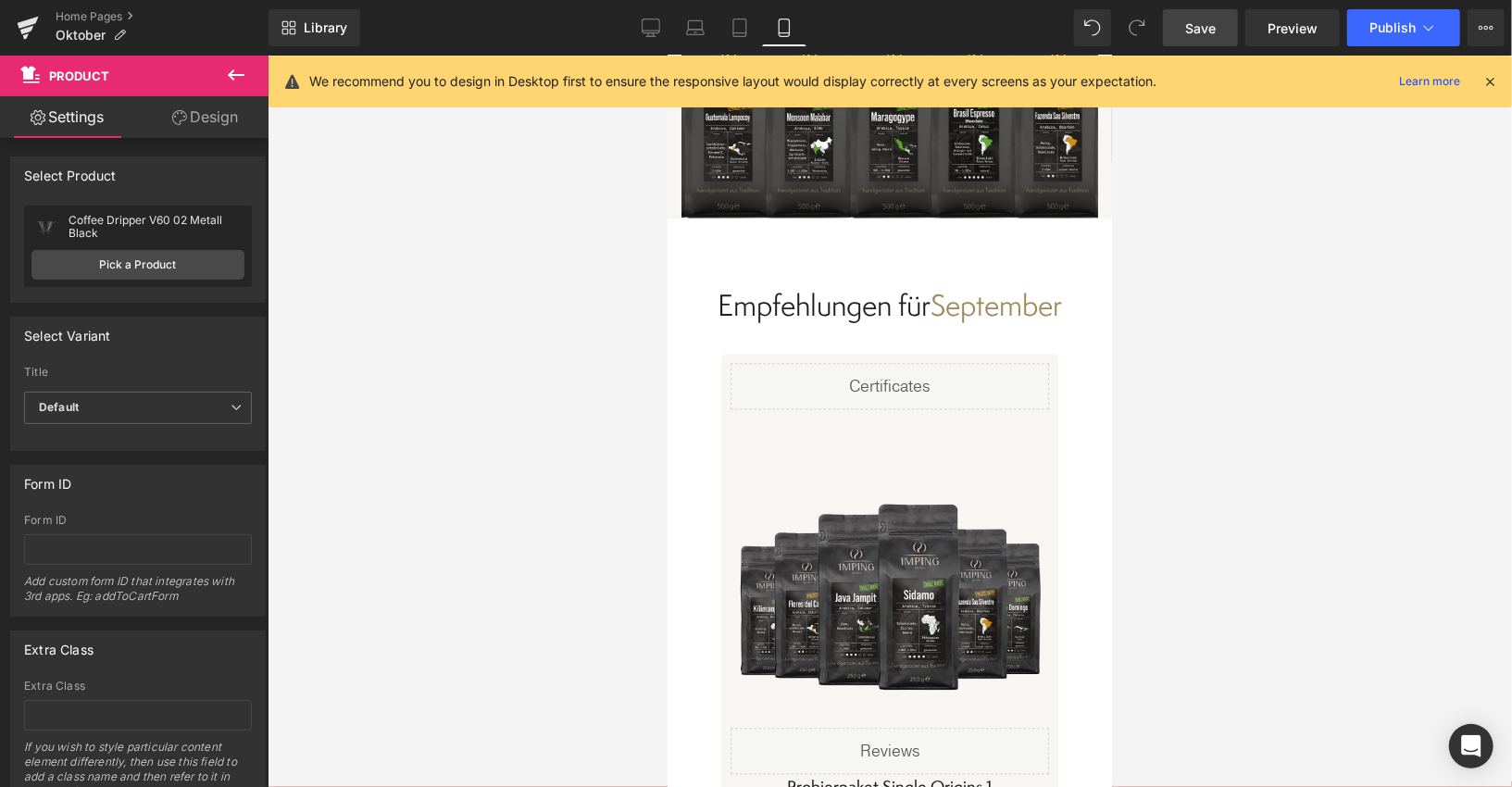
click at [964, 307] on h2 "Empfehlungen für September" at bounding box center [889, 305] width 393 height 24
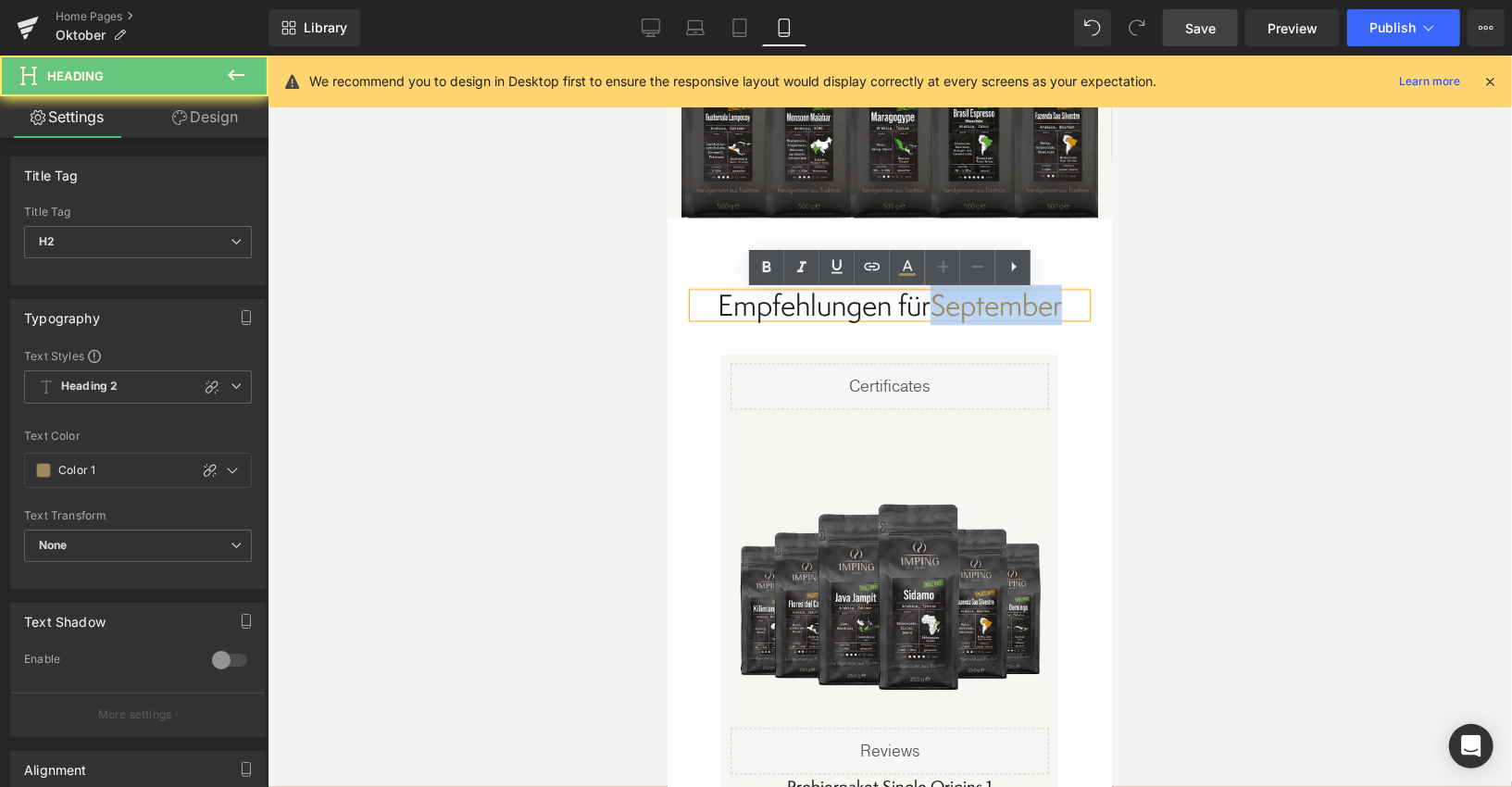
click at [964, 307] on h2 "Empfehlungen für September" at bounding box center [889, 305] width 393 height 24
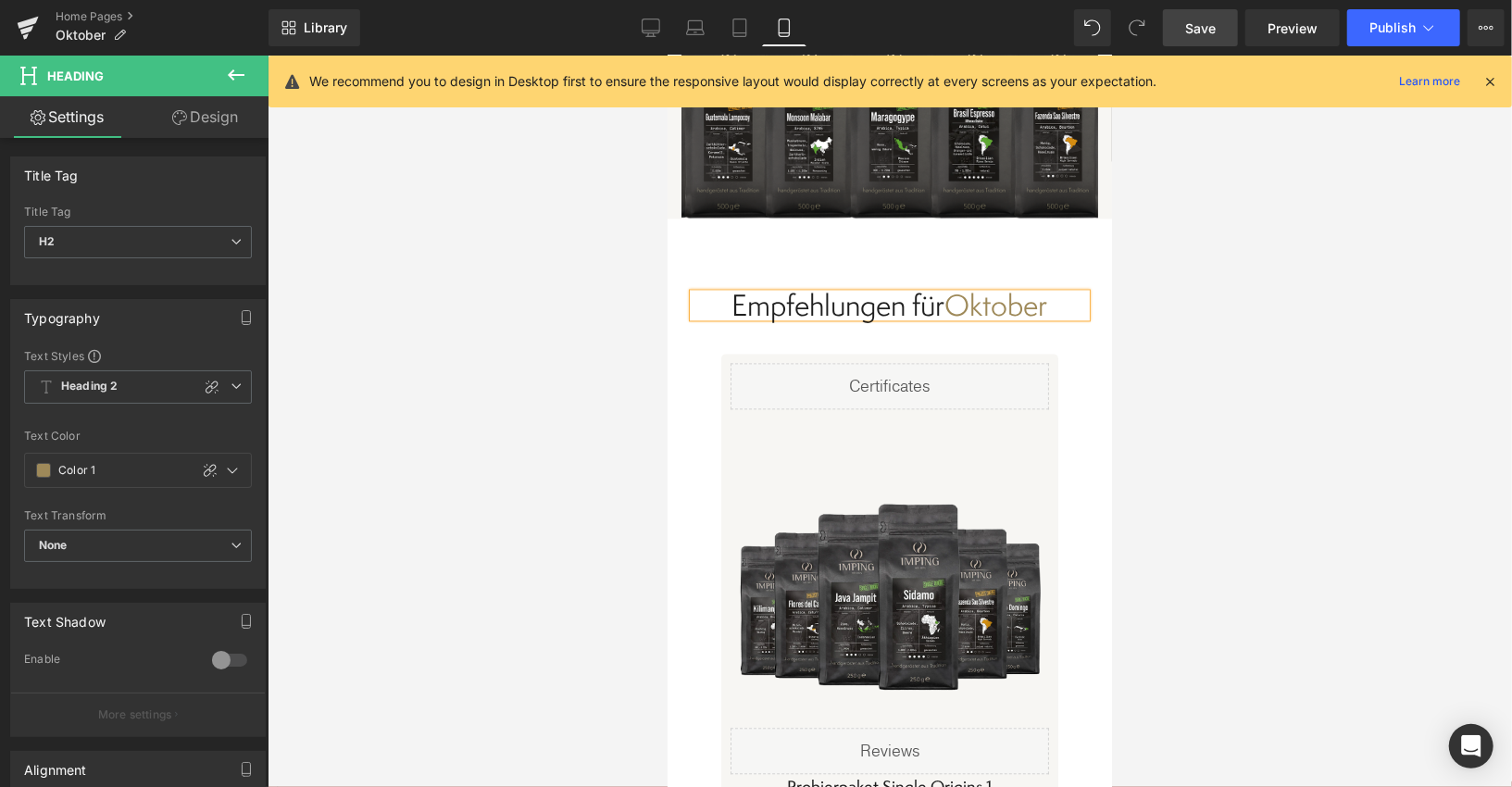
click at [1189, 26] on span "Save" at bounding box center [1201, 28] width 30 height 19
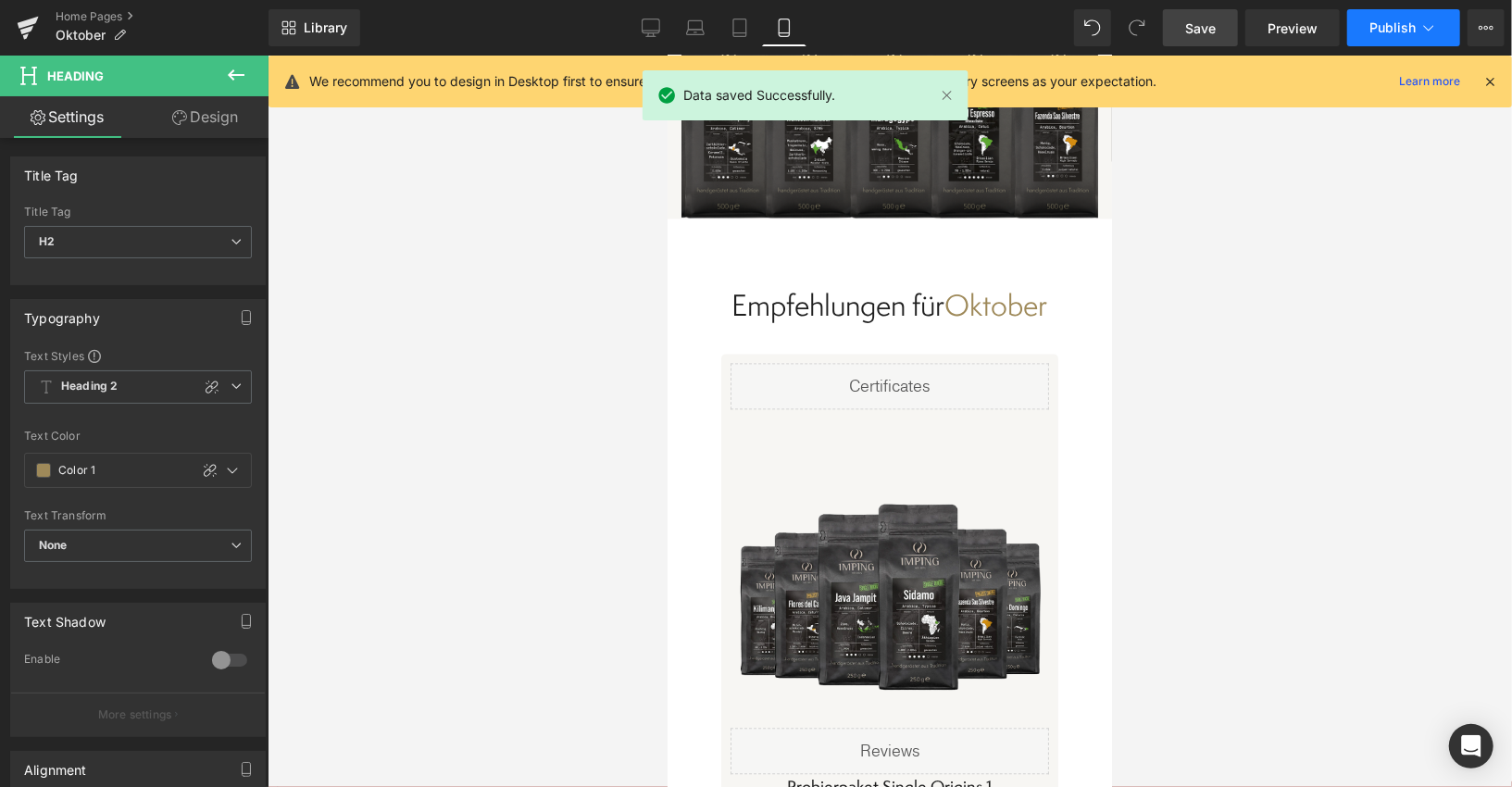
click at [1407, 20] on span "Publish" at bounding box center [1392, 28] width 47 height 15
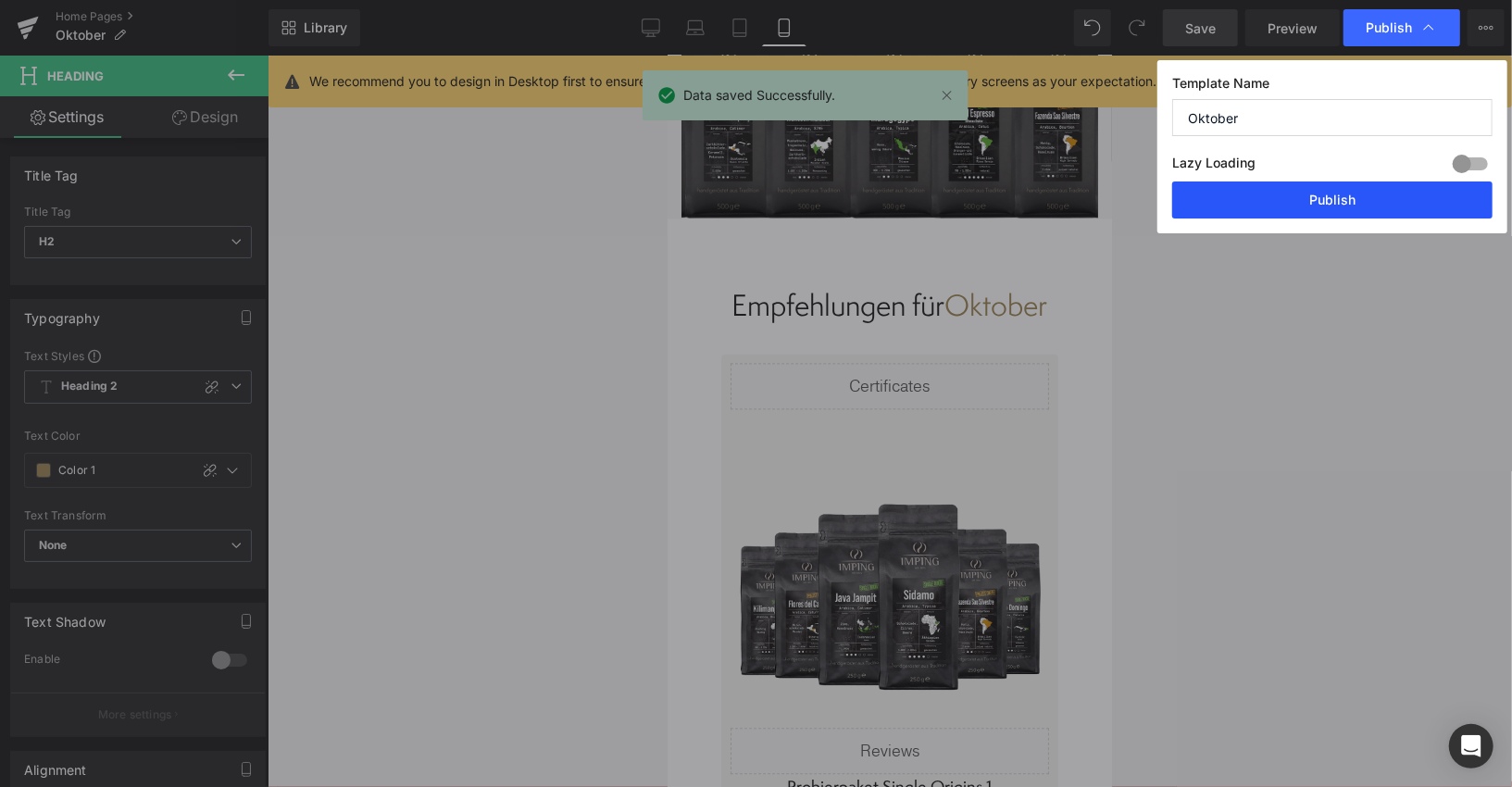
click at [1288, 199] on button "Publish" at bounding box center [1332, 200] width 321 height 37
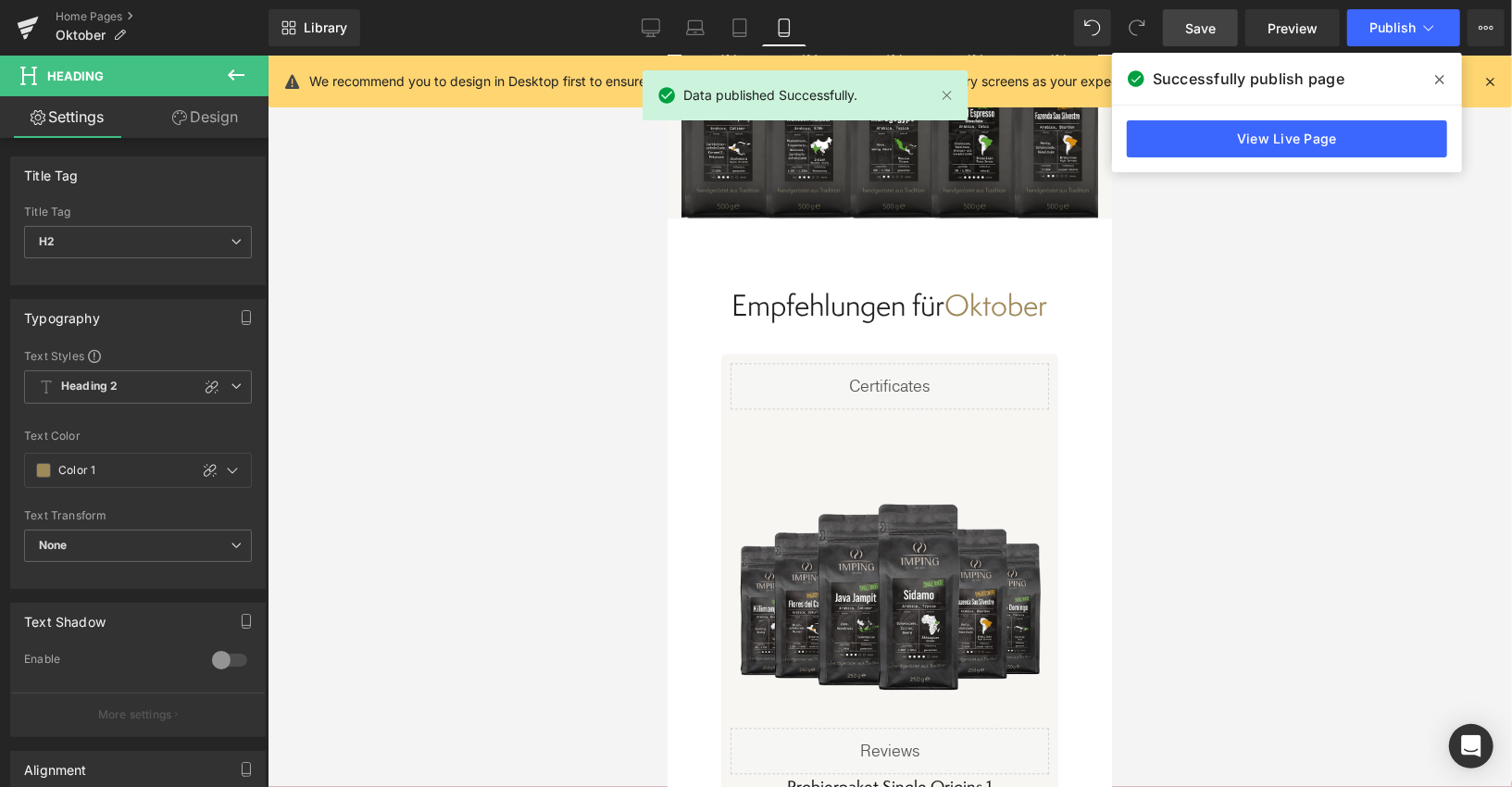
click at [1439, 81] on icon at bounding box center [1440, 80] width 10 height 10
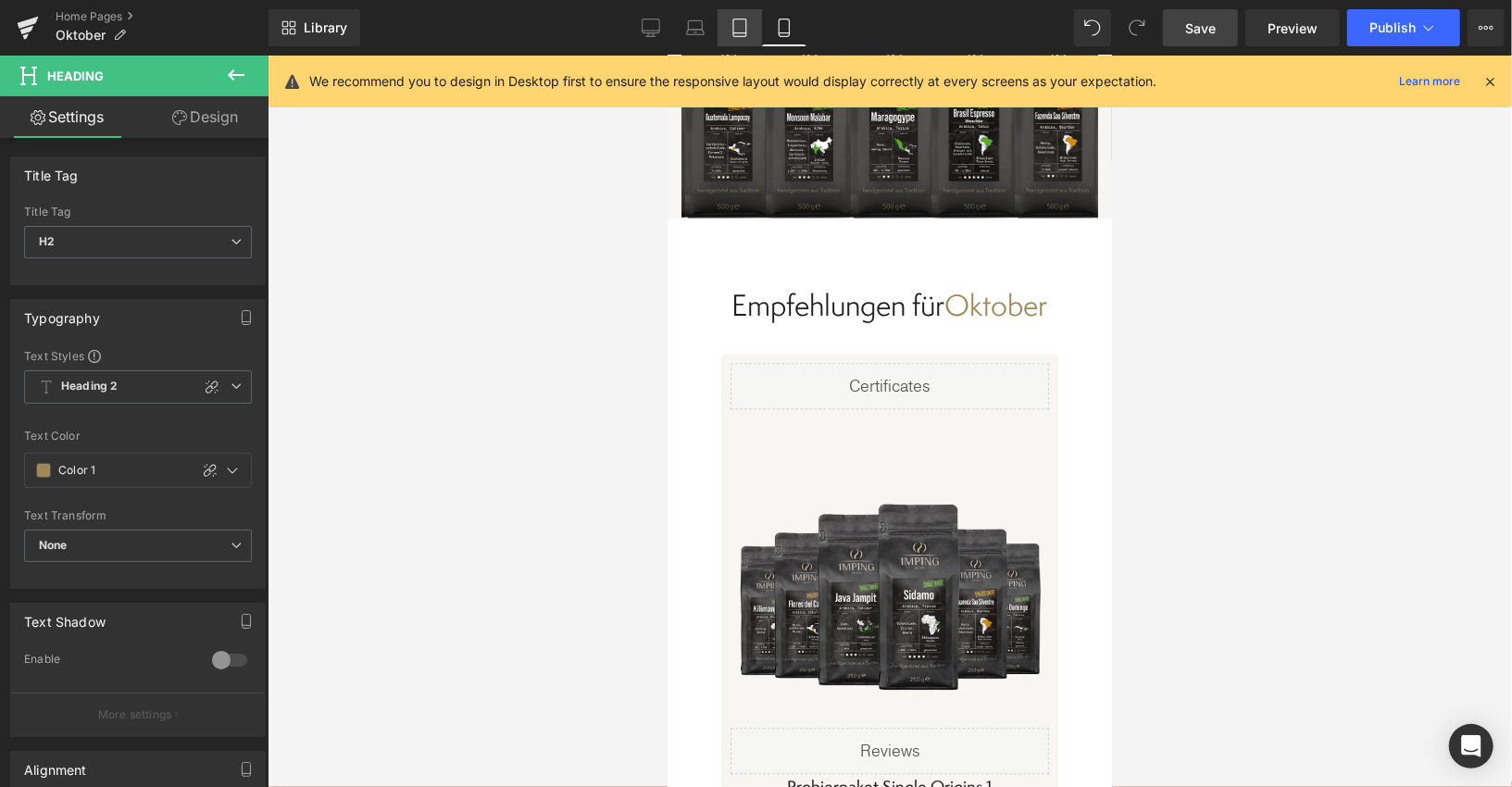
click at [740, 26] on icon at bounding box center [739, 27] width 18 height 18
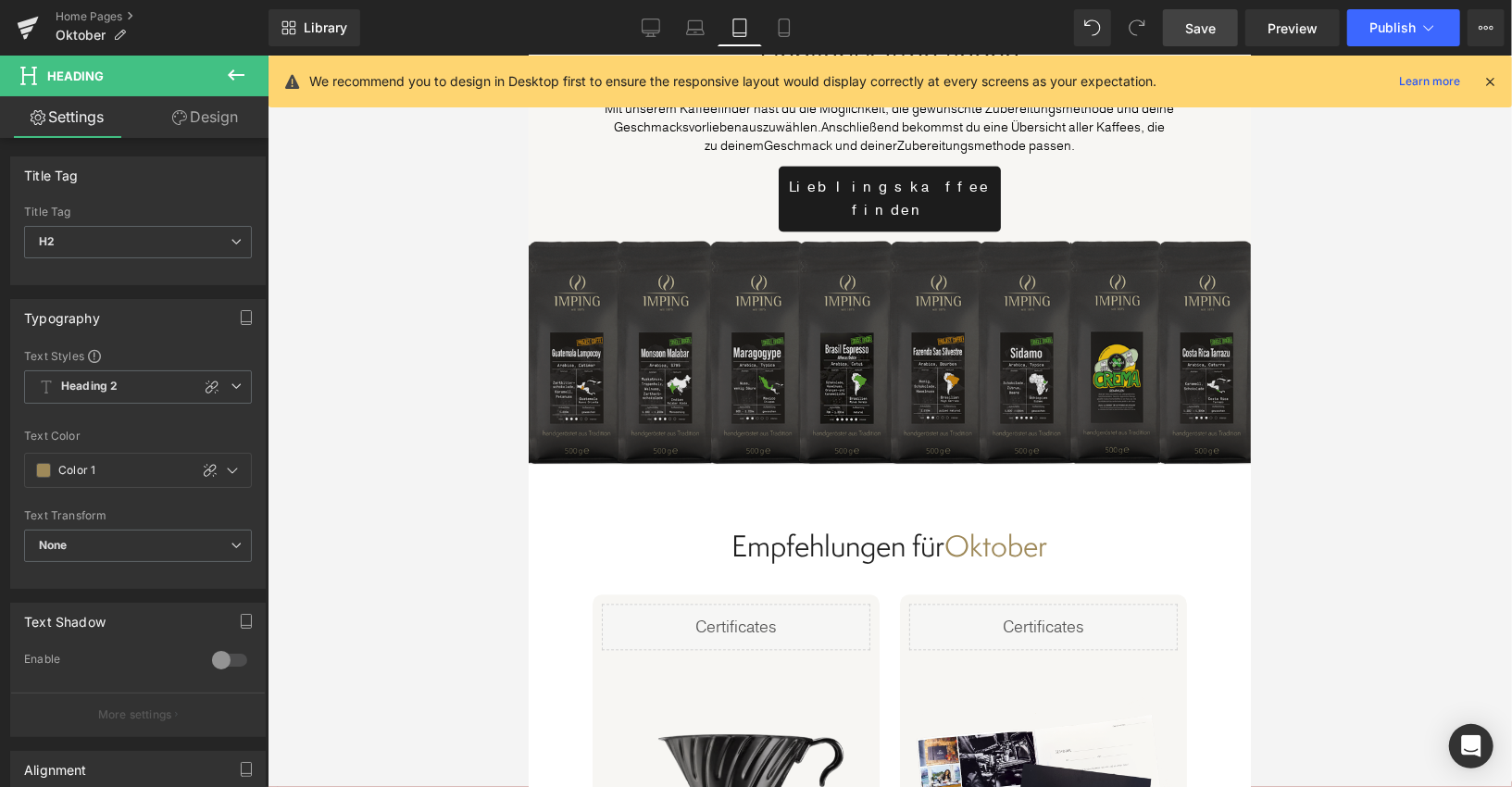
scroll to position [6965, 0]
